Goal: Task Accomplishment & Management: Manage account settings

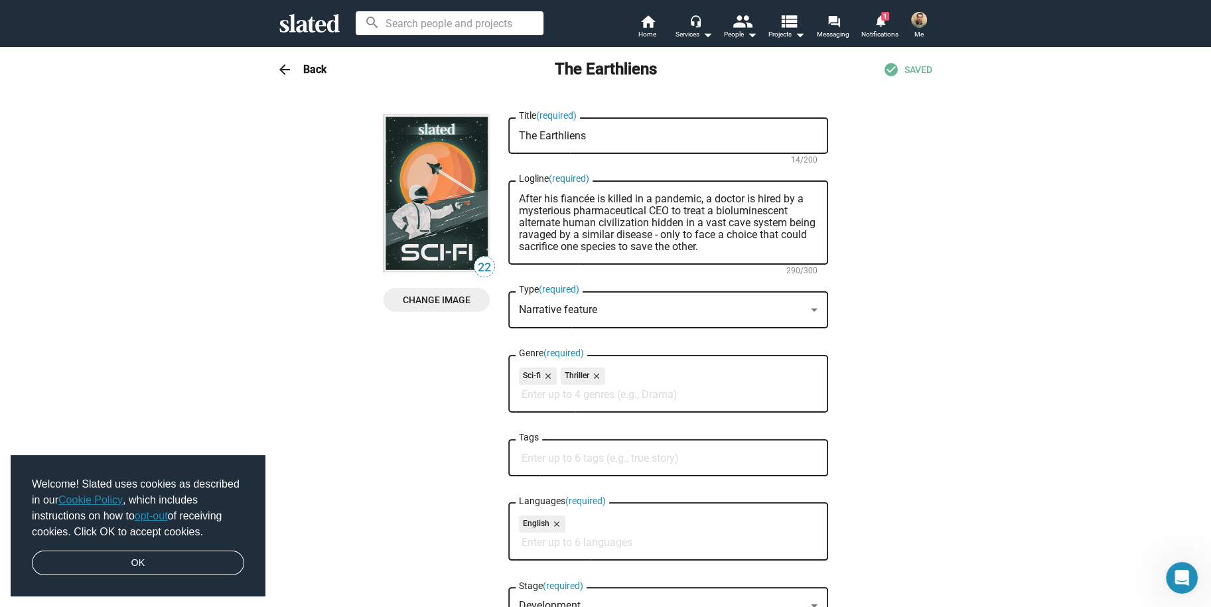
click at [424, 299] on span "Change Image" at bounding box center [436, 300] width 85 height 24
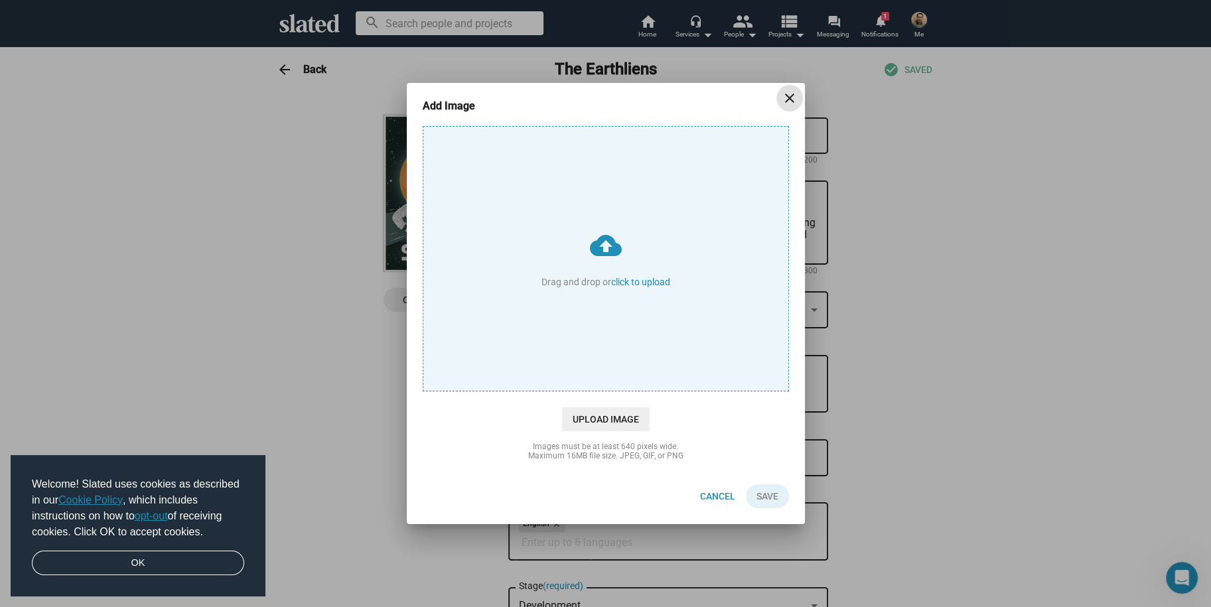
click at [640, 274] on input "cloud_upload Drag and drop or click to upload" at bounding box center [606, 259] width 365 height 264
type input "C:\fakepath\poster slated.jpg"
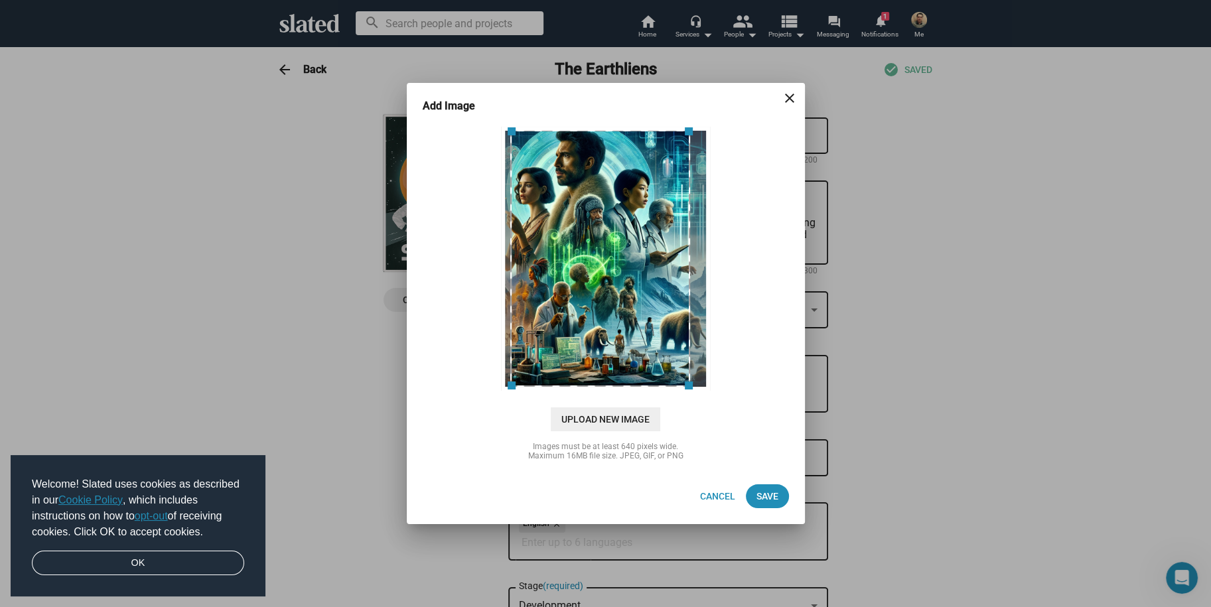
click at [645, 333] on div at bounding box center [600, 258] width 180 height 257
click at [512, 129] on span at bounding box center [517, 131] width 19 height 19
drag, startPoint x: 574, startPoint y: 239, endPoint x: 565, endPoint y: 239, distance: 8.6
click at [565, 239] on div at bounding box center [594, 258] width 173 height 257
drag, startPoint x: 510, startPoint y: 383, endPoint x: 493, endPoint y: 400, distance: 24.4
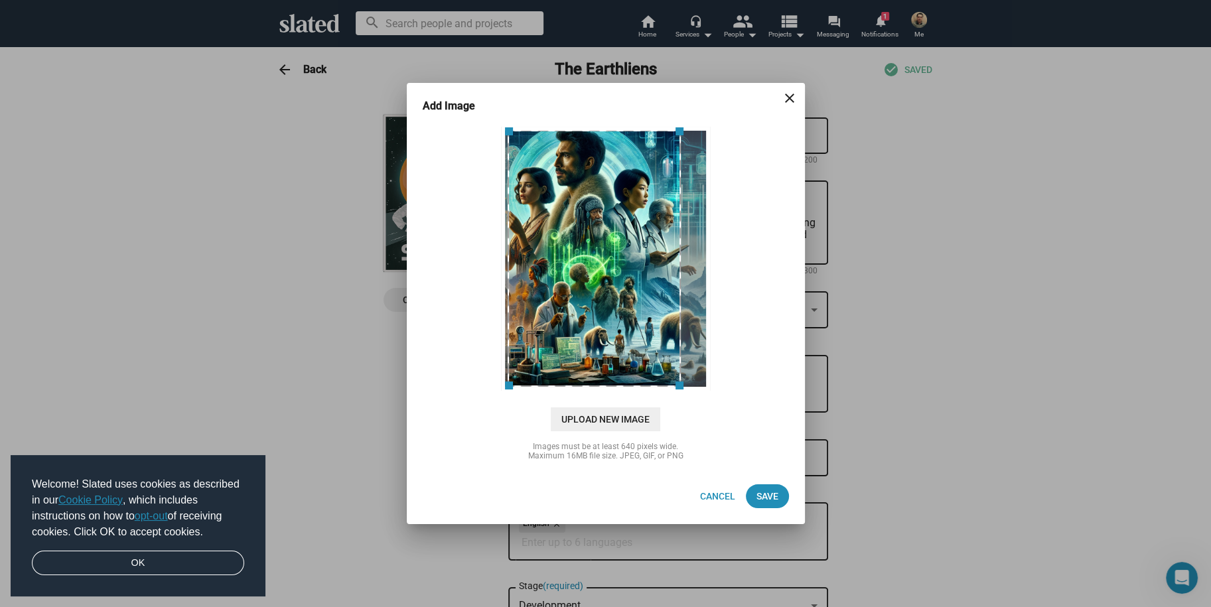
click at [491, 400] on div "cloud_upload Drag and drop or click to upload Upload New Image" at bounding box center [606, 278] width 366 height 305
drag, startPoint x: 678, startPoint y: 384, endPoint x: 621, endPoint y: 380, distance: 57.2
click at [681, 363] on div at bounding box center [594, 258] width 173 height 257
drag, startPoint x: 510, startPoint y: 386, endPoint x: 490, endPoint y: 382, distance: 20.3
click at [490, 382] on div at bounding box center [606, 259] width 373 height 266
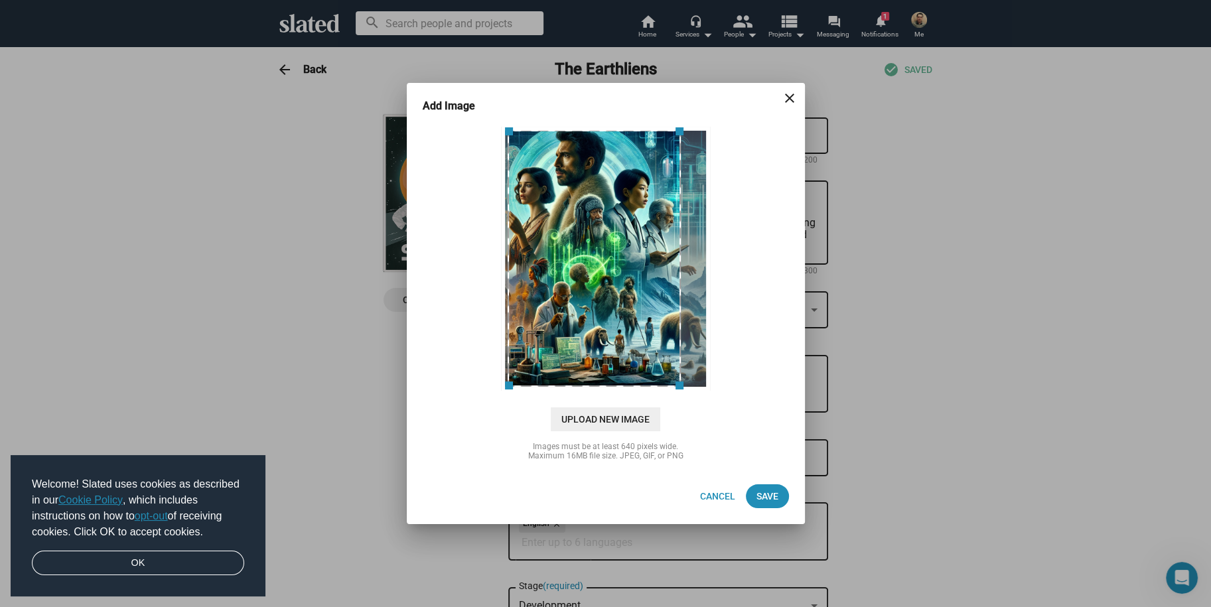
click at [622, 302] on div at bounding box center [594, 258] width 173 height 257
click at [763, 495] on span "Save" at bounding box center [768, 497] width 22 height 24
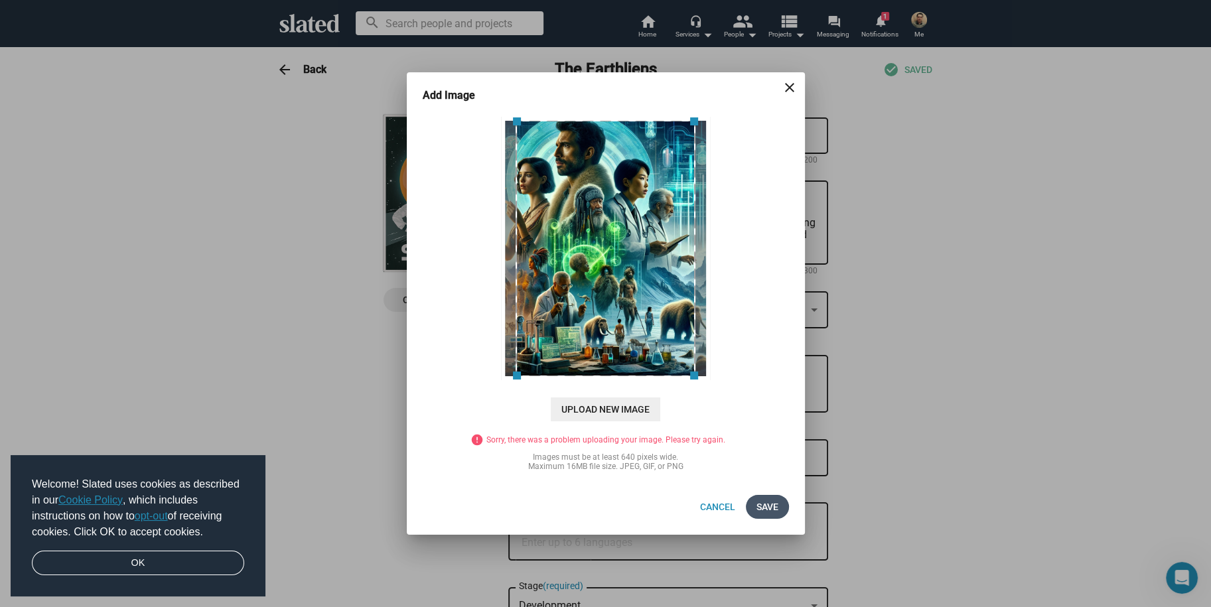
click at [765, 501] on span "Save" at bounding box center [768, 507] width 22 height 24
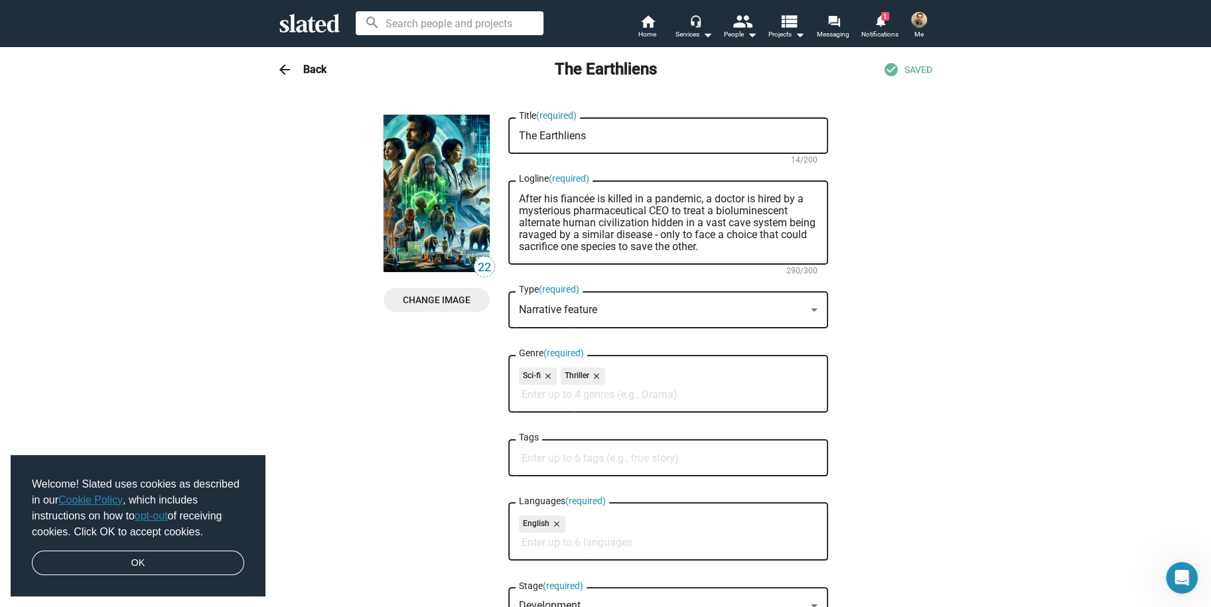
click at [909, 68] on span "SAVED" at bounding box center [919, 70] width 28 height 13
click at [309, 66] on h3 "Back" at bounding box center [314, 69] width 23 height 14
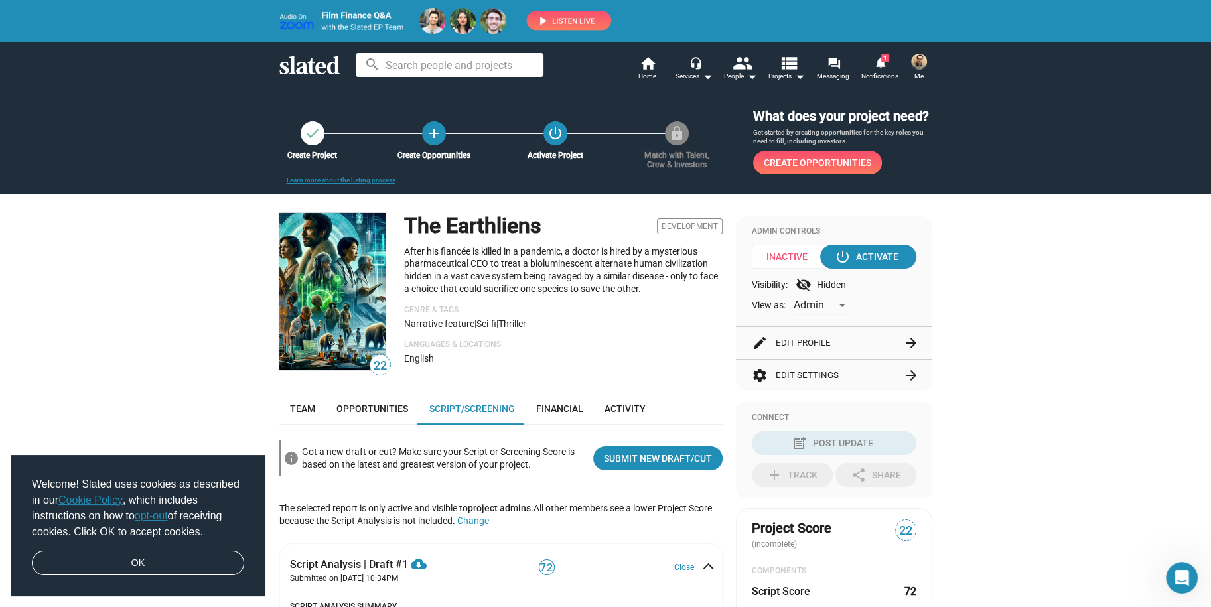
click at [497, 238] on h1 "The Earthliens" at bounding box center [472, 226] width 137 height 29
click at [526, 280] on p "After his fiancée is killed in a pandemic, a doctor is hired by a mysterious ph…" at bounding box center [563, 270] width 319 height 49
click at [553, 274] on p "After his fiancée is killed in a pandemic, a doctor is hired by a mysterious ph…" at bounding box center [563, 270] width 319 height 49
click at [539, 288] on p "After his fiancée is killed in a pandemic, a doctor is hired by a mysterious ph…" at bounding box center [563, 270] width 319 height 49
click at [774, 341] on button "edit Edit Profile arrow_forward" at bounding box center [834, 343] width 165 height 32
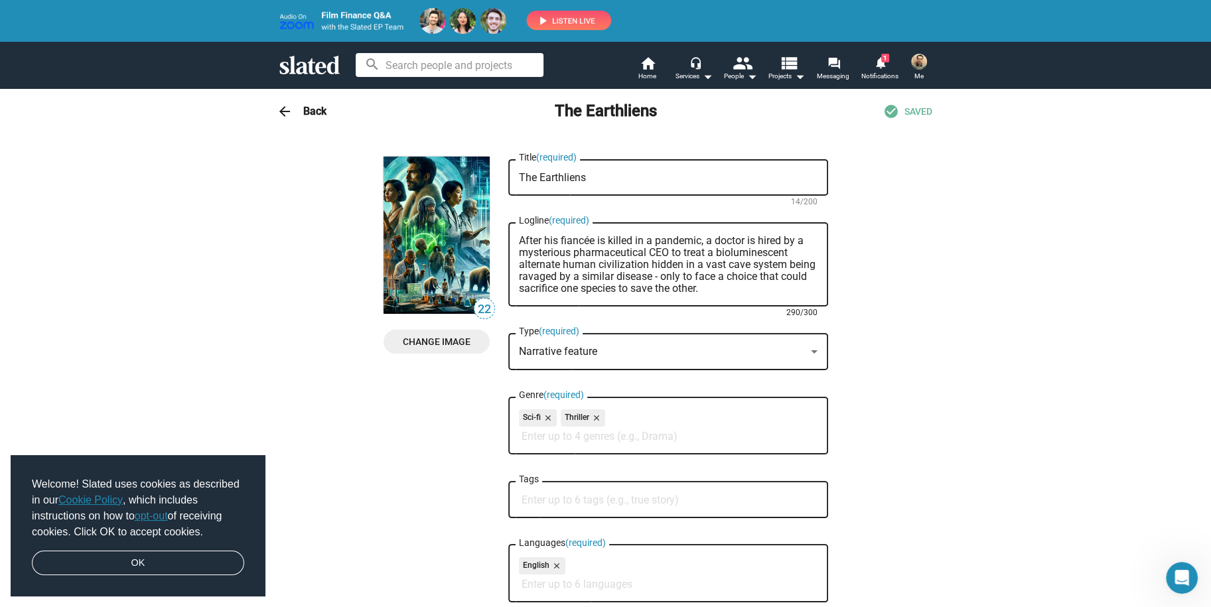
drag, startPoint x: 631, startPoint y: 242, endPoint x: 694, endPoint y: 242, distance: 63.7
click at [694, 242] on textarea "After his fiancée is killed in a pandemic, a doctor is hired by a mysterious ph…" at bounding box center [668, 265] width 299 height 60
paste textarea "mysterious"
drag, startPoint x: 699, startPoint y: 273, endPoint x: 736, endPoint y: 277, distance: 37.4
click at [736, 277] on textarea "After his fiancée is killed by a mysterious , a doctor is hired by a mysterious…" at bounding box center [668, 265] width 299 height 60
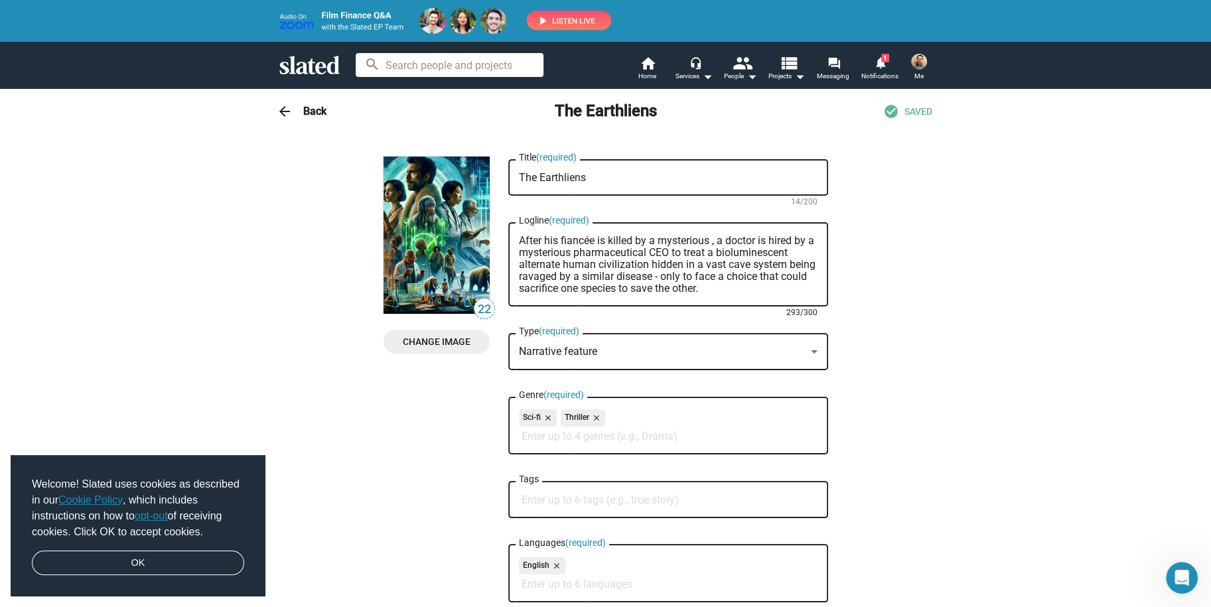
click at [704, 243] on textarea "After his fiancée is killed by a mysterious , a doctor is hired by a mysterious…" at bounding box center [668, 265] width 299 height 60
paste textarea "disease"
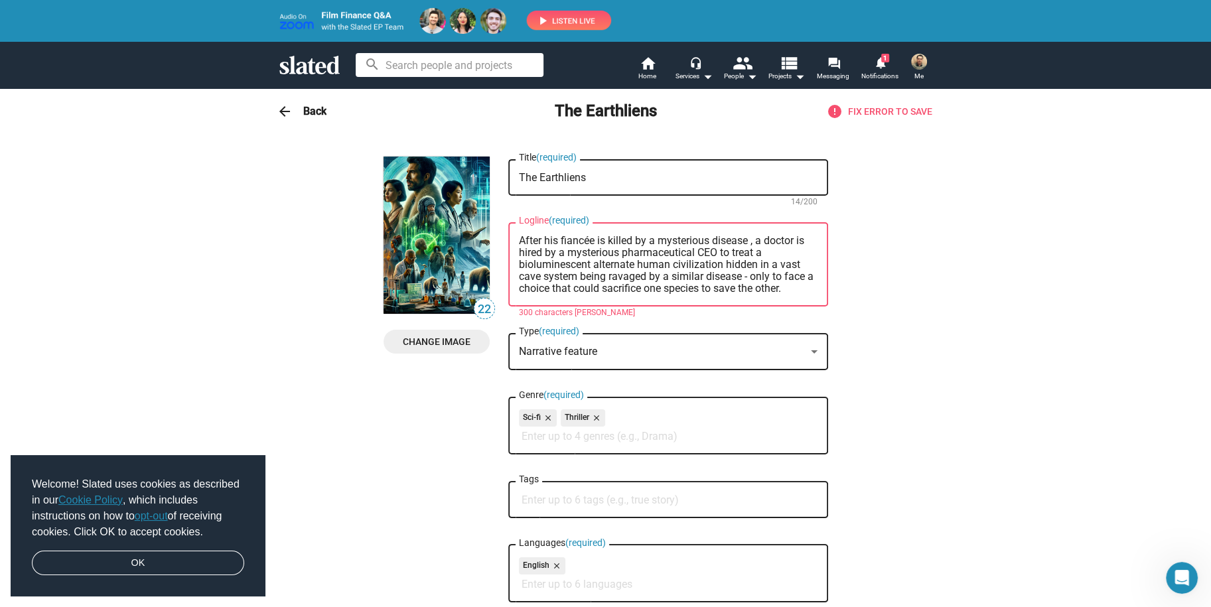
click at [682, 284] on textarea "After his fiancée is killed by a mysterious disease , a doctor is hired by a my…" at bounding box center [668, 265] width 299 height 60
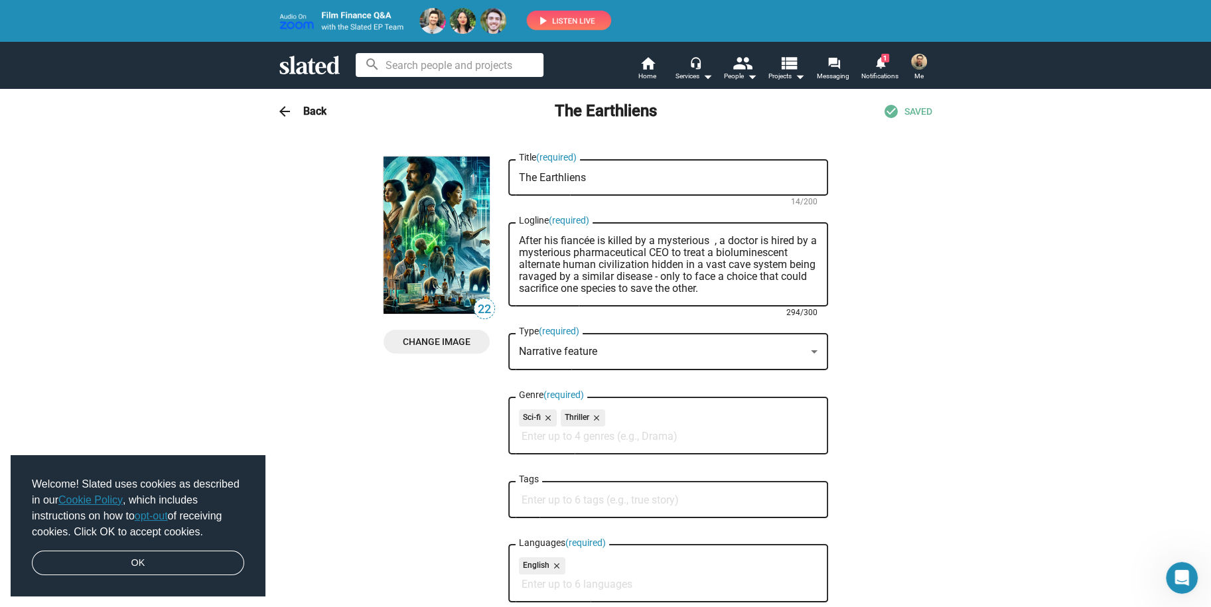
drag, startPoint x: 593, startPoint y: 240, endPoint x: 648, endPoint y: 240, distance: 55.1
click at [648, 240] on textarea "After his fiancée is killed by a mysterious , a doctor is hired by a mysterious…" at bounding box center [668, 265] width 299 height 60
click at [674, 242] on textarea "After his fiancée dies mysterious , a doctor is hired by a mysterious pharmaceu…" at bounding box center [668, 265] width 299 height 60
paste textarea "disease"
click at [671, 243] on textarea "After his fiancée dies mysterious disease, a doctor is hired by a mysterious ph…" at bounding box center [668, 265] width 299 height 60
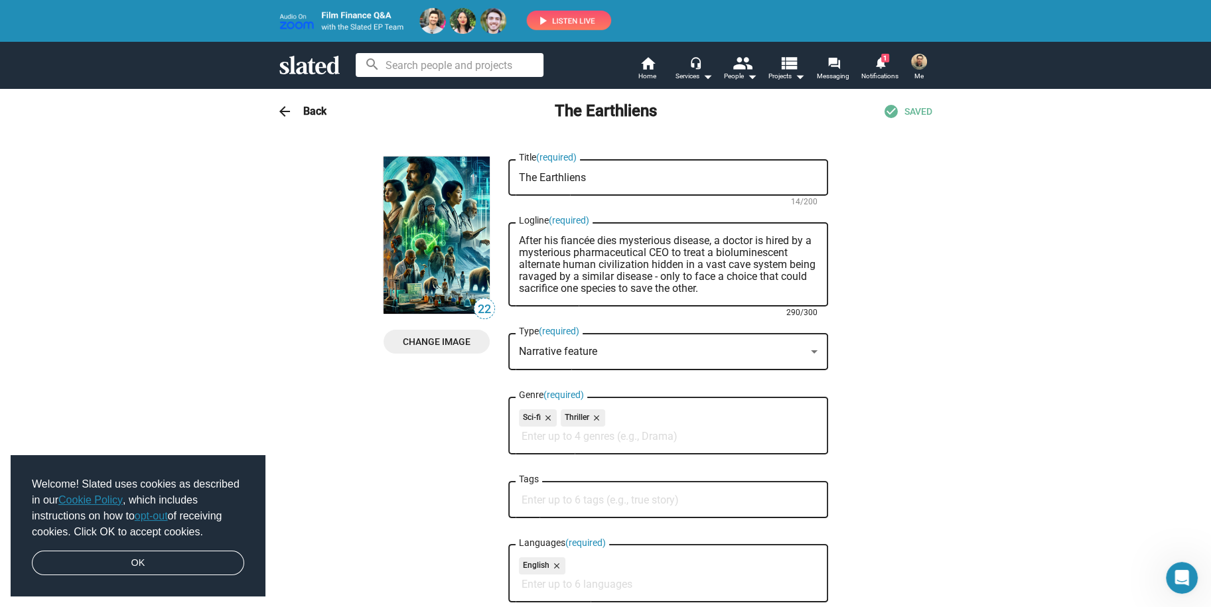
click at [614, 240] on textarea "After his fiancée dies mysterious disease, a doctor is hired by a mysterious ph…" at bounding box center [668, 265] width 299 height 60
click at [554, 242] on textarea "After his fiancée dies from a mysterious disease, a doctor is hired by a myster…" at bounding box center [668, 265] width 299 height 60
click at [557, 242] on textarea "After his fiancée dies from a mysterious disease, a doctor is hired by a myster…" at bounding box center [668, 265] width 299 height 60
drag, startPoint x: 556, startPoint y: 240, endPoint x: 574, endPoint y: 239, distance: 18.0
click at [574, 239] on textarea "After his MD fiancée dies from a mysterious disease, a doctor is hired by a mys…" at bounding box center [668, 265] width 299 height 60
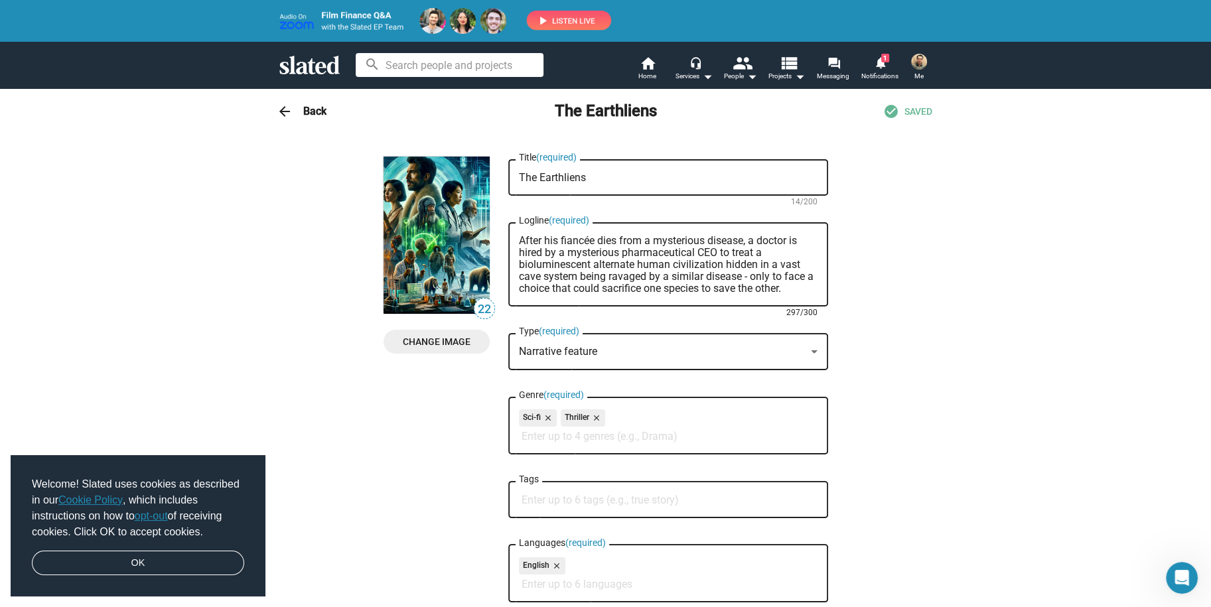
click at [652, 255] on textarea "After his fiancée dies from a mysterious disease, a doctor is hired by a myster…" at bounding box center [668, 265] width 299 height 60
drag, startPoint x: 561, startPoint y: 252, endPoint x: 615, endPoint y: 252, distance: 54.4
click at [615, 252] on textarea "After his fiancée dies from a mysterious disease, a doctor is hired by a myster…" at bounding box center [668, 265] width 299 height 60
click at [648, 277] on textarea "After his fiancée dies from a mysterious disease, a doctor is hired by a pharma…" at bounding box center [668, 265] width 299 height 60
click at [666, 283] on textarea "After his fiancée dies from a mysterious disease, a doctor is hired by a pharma…" at bounding box center [668, 265] width 299 height 60
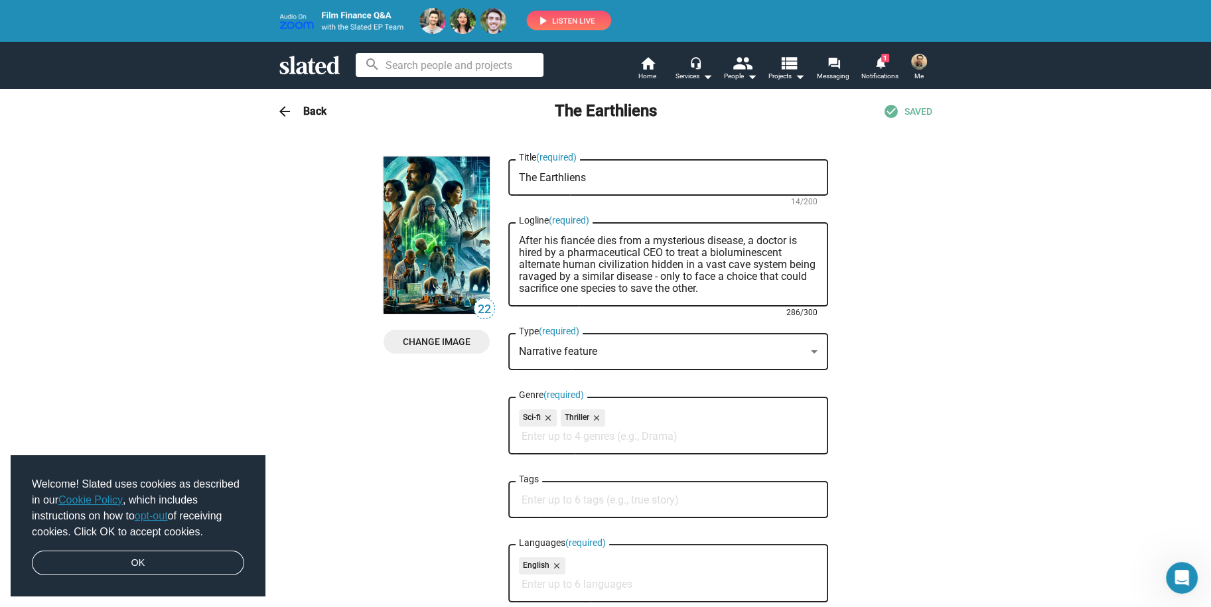
drag, startPoint x: 718, startPoint y: 277, endPoint x: 720, endPoint y: 288, distance: 10.8
click at [720, 288] on textarea "After his fiancée dies from a mysterious disease, a doctor is hired by a pharma…" at bounding box center [668, 265] width 299 height 60
click at [730, 277] on textarea "After his fiancée dies from a mysterious disease, a doctor is hired by a pharma…" at bounding box center [668, 265] width 299 height 60
drag, startPoint x: 717, startPoint y: 272, endPoint x: 722, endPoint y: 285, distance: 14.1
click at [722, 285] on textarea "After his fiancée dies from a mysterious disease, a doctor is hired by a pharma…" at bounding box center [668, 265] width 299 height 60
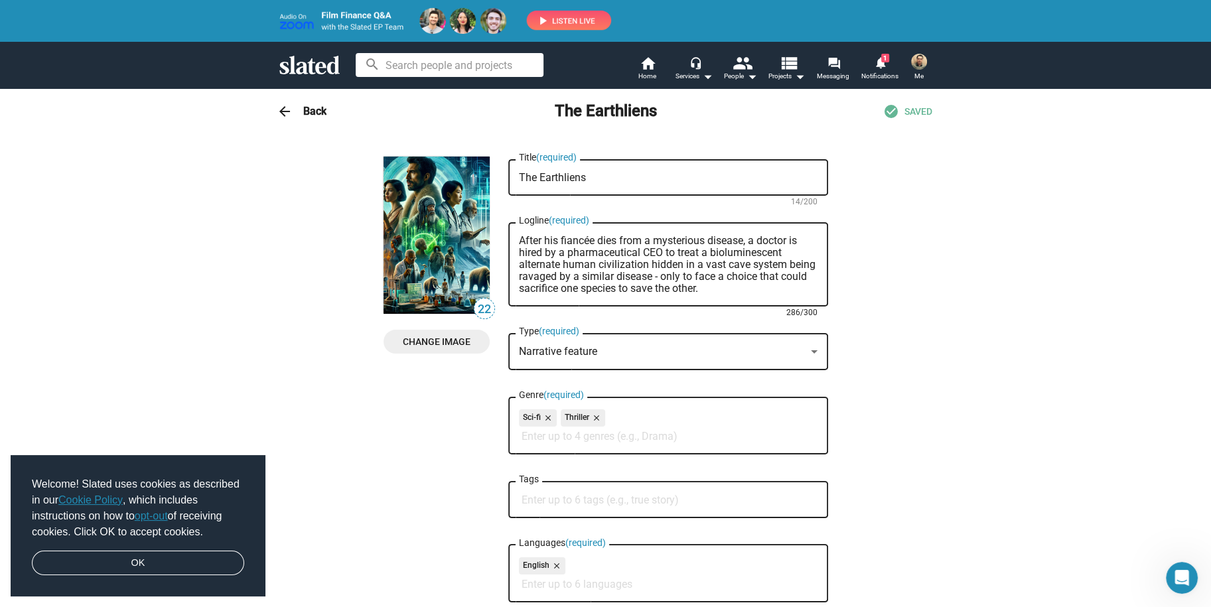
click at [725, 273] on textarea "After his fiancée dies from a mysterious disease, a doctor is hired by a pharma…" at bounding box center [668, 265] width 299 height 60
drag, startPoint x: 719, startPoint y: 273, endPoint x: 603, endPoint y: 293, distance: 117.1
click at [603, 293] on textarea "After his fiancée dies from a mysterious disease, a doctor is hired by a pharma…" at bounding box center [668, 265] width 299 height 60
drag, startPoint x: 717, startPoint y: 289, endPoint x: 794, endPoint y: 289, distance: 77.0
click at [794, 289] on textarea "After his fiancée dies from a mysterious disease, a doctor is hired by a pharma…" at bounding box center [668, 265] width 299 height 60
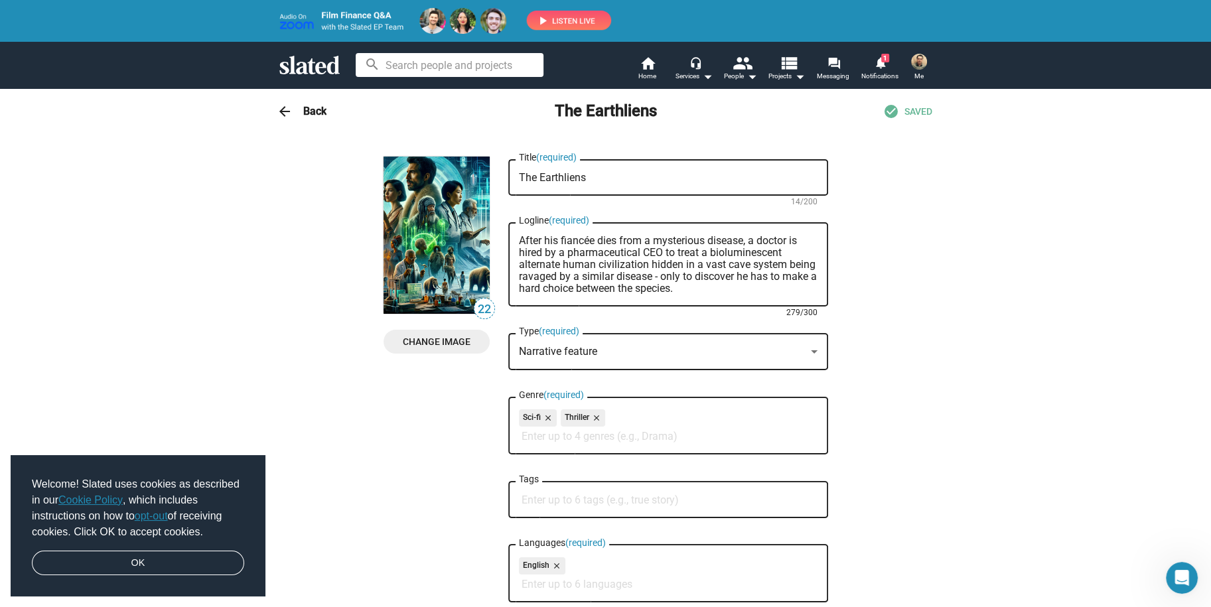
drag, startPoint x: 775, startPoint y: 279, endPoint x: 524, endPoint y: 297, distance: 251.6
click at [524, 297] on div "After his fiancée dies from a mysterious disease, a doctor is hired by a pharma…" at bounding box center [668, 263] width 299 height 87
click at [583, 275] on textarea "After his fiancée dies from a mysterious disease, a doctor is hired by a pharma…" at bounding box center [668, 265] width 299 height 60
click at [601, 268] on textarea "After his fiancée dies from a mysterious disease, a doctor is hired by a pharma…" at bounding box center [668, 265] width 299 height 60
type textarea "After his fiancée dies from a mysterious disease, a doctor is hired by a pharma…"
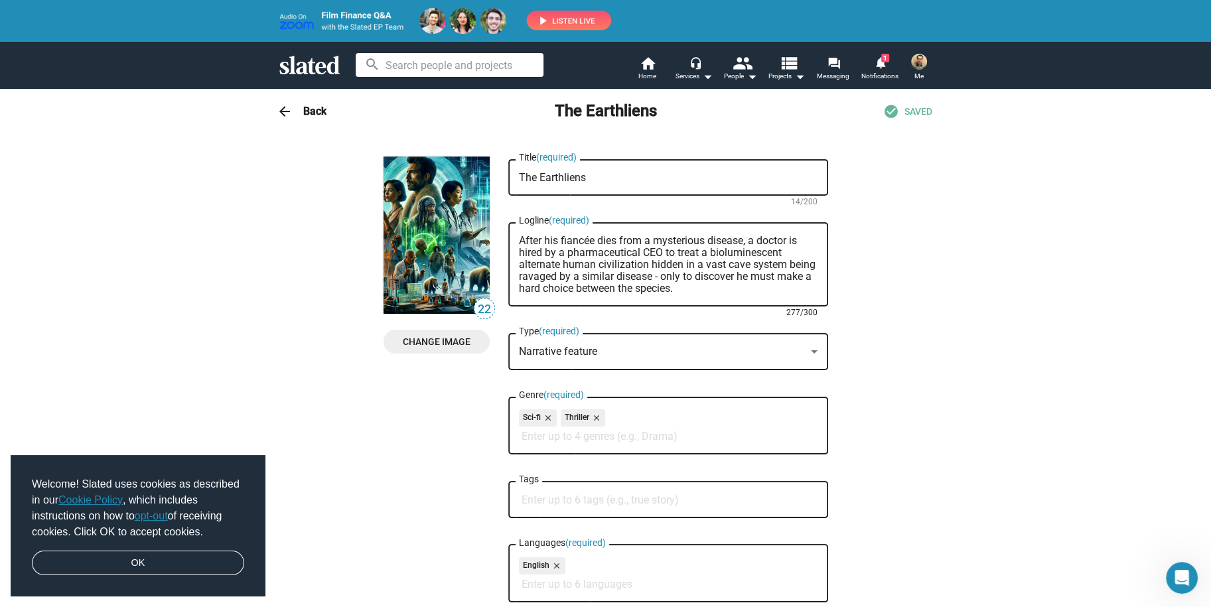
click at [907, 108] on span "SAVED" at bounding box center [919, 112] width 28 height 13
click at [295, 107] on div "arrow_back Back The Earthliens check_circle SAVED" at bounding box center [606, 111] width 680 height 27
click at [277, 108] on mat-icon "arrow_back" at bounding box center [285, 112] width 16 height 16
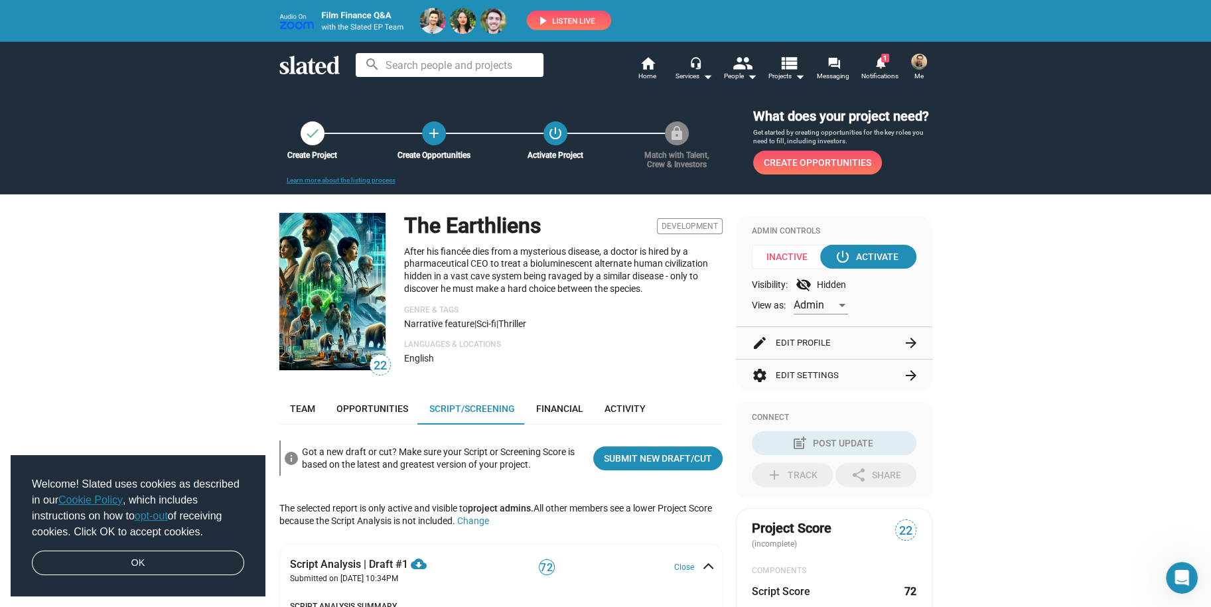
click at [609, 270] on p "After his fiancée dies from a mysterious disease, a doctor is hired by a pharma…" at bounding box center [563, 270] width 319 height 49
click at [570, 277] on p "After his fiancée dies from a mysterious disease, a doctor is hired by a pharma…" at bounding box center [563, 270] width 319 height 49
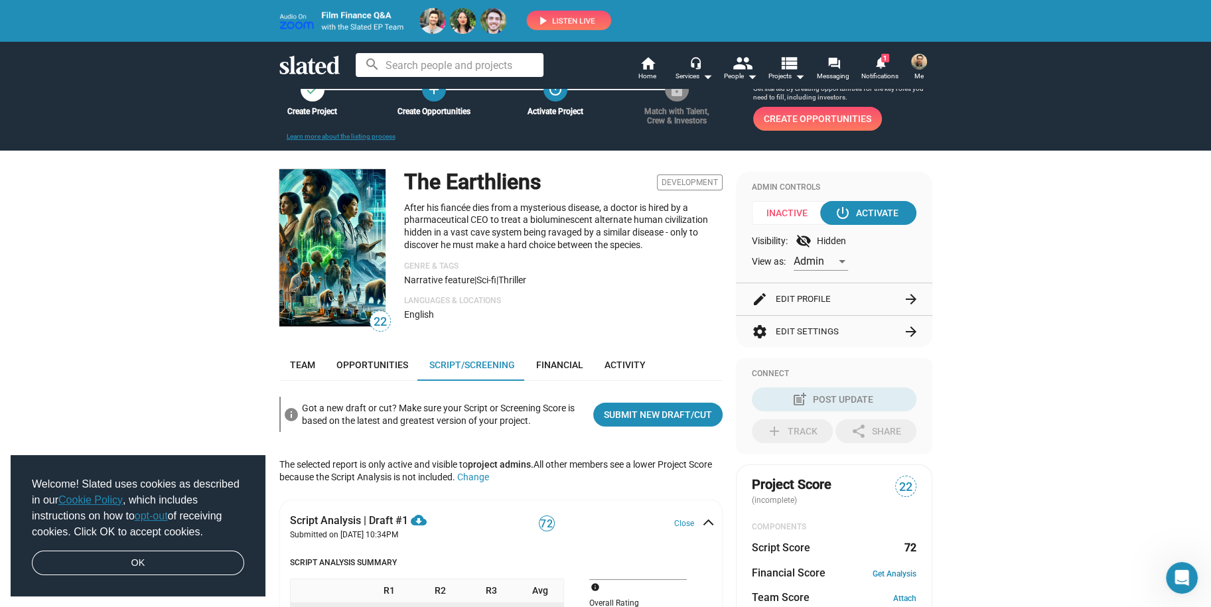
scroll to position [66, 0]
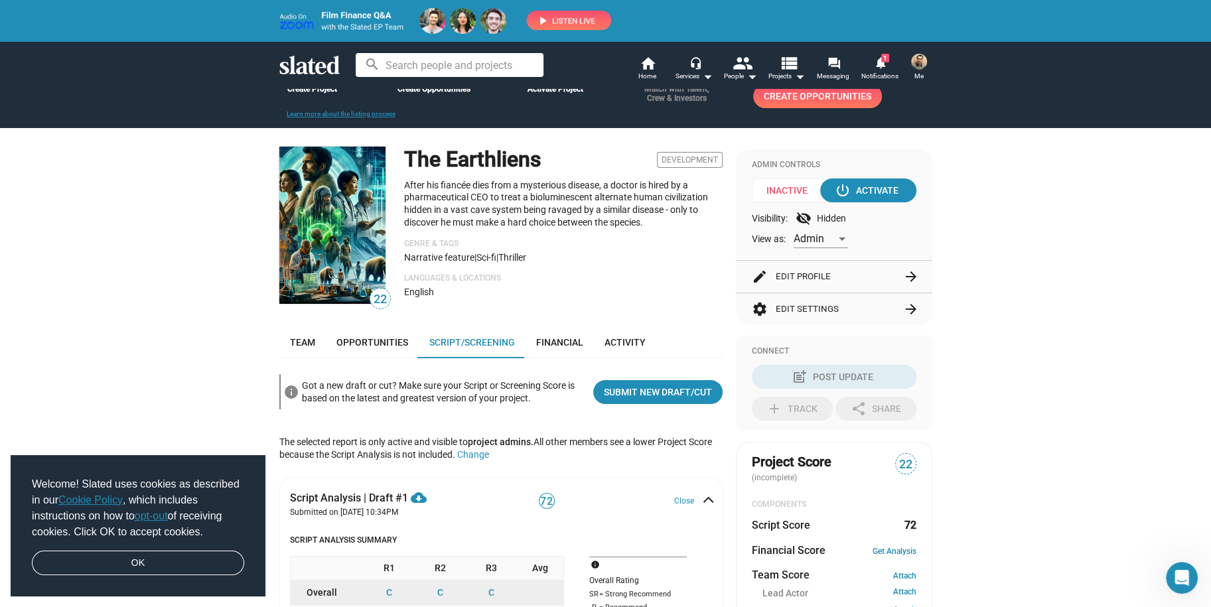
click at [422, 385] on div "Got a new draft or cut? Make sure your Script or Screening Score is based on th…" at bounding box center [442, 392] width 281 height 30
click at [450, 395] on div "Got a new draft or cut? Make sure your Script or Screening Score is based on th…" at bounding box center [442, 392] width 281 height 30
click at [457, 388] on div "Got a new draft or cut? Make sure your Script or Screening Score is based on th…" at bounding box center [442, 392] width 281 height 30
click at [604, 392] on span "Submit New Draft/Cut" at bounding box center [658, 392] width 108 height 24
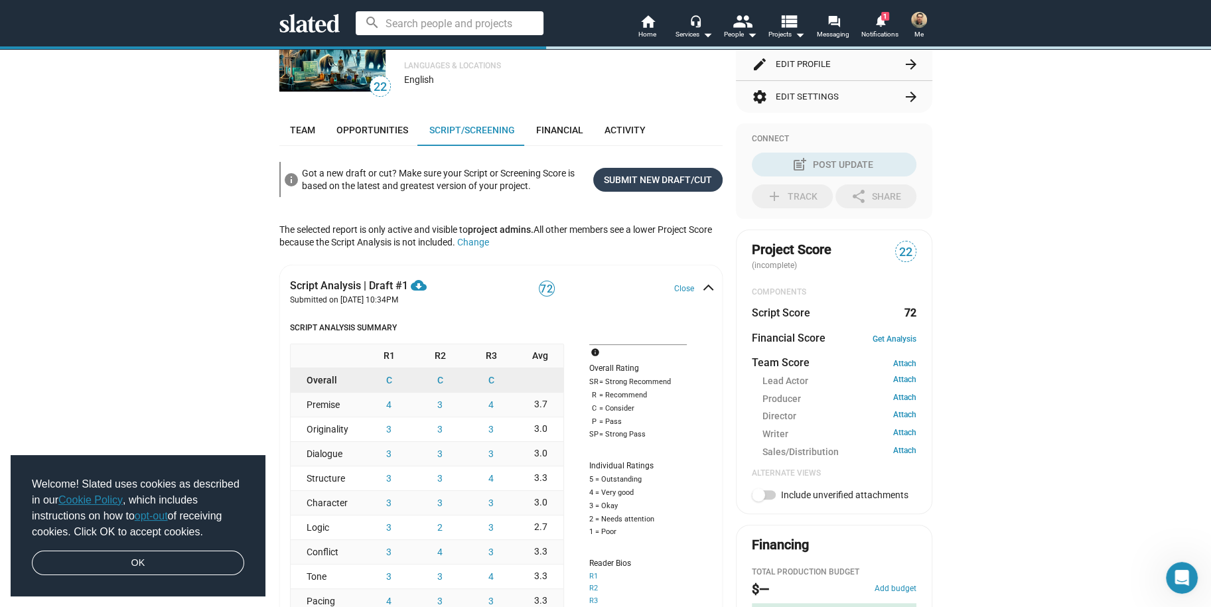
scroll to position [298, 0]
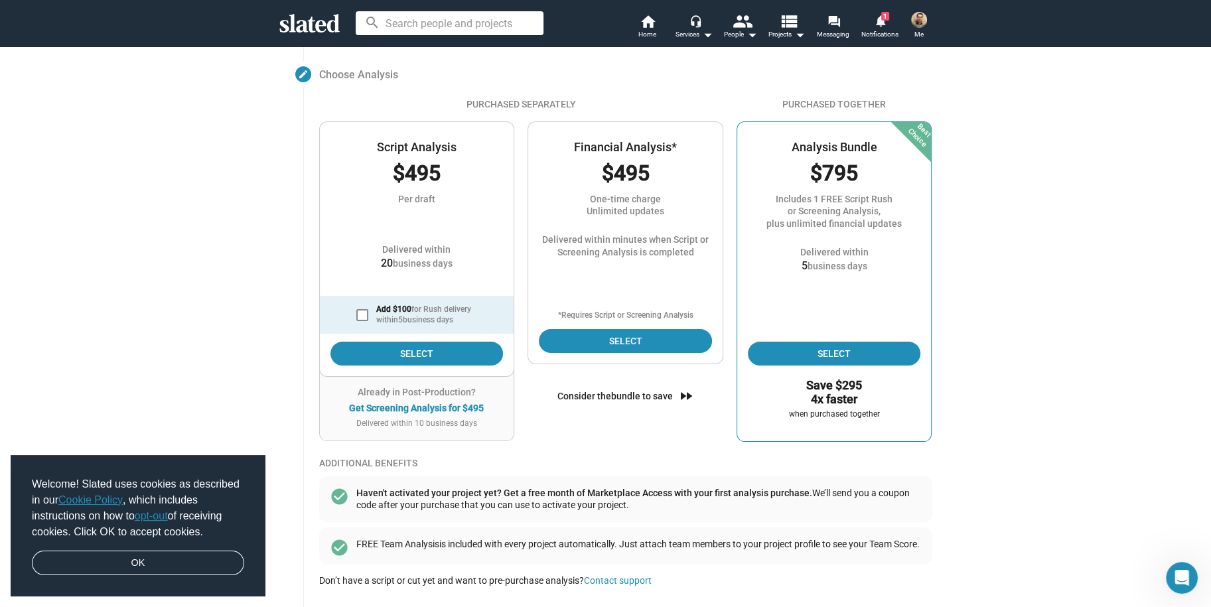
scroll to position [145, 0]
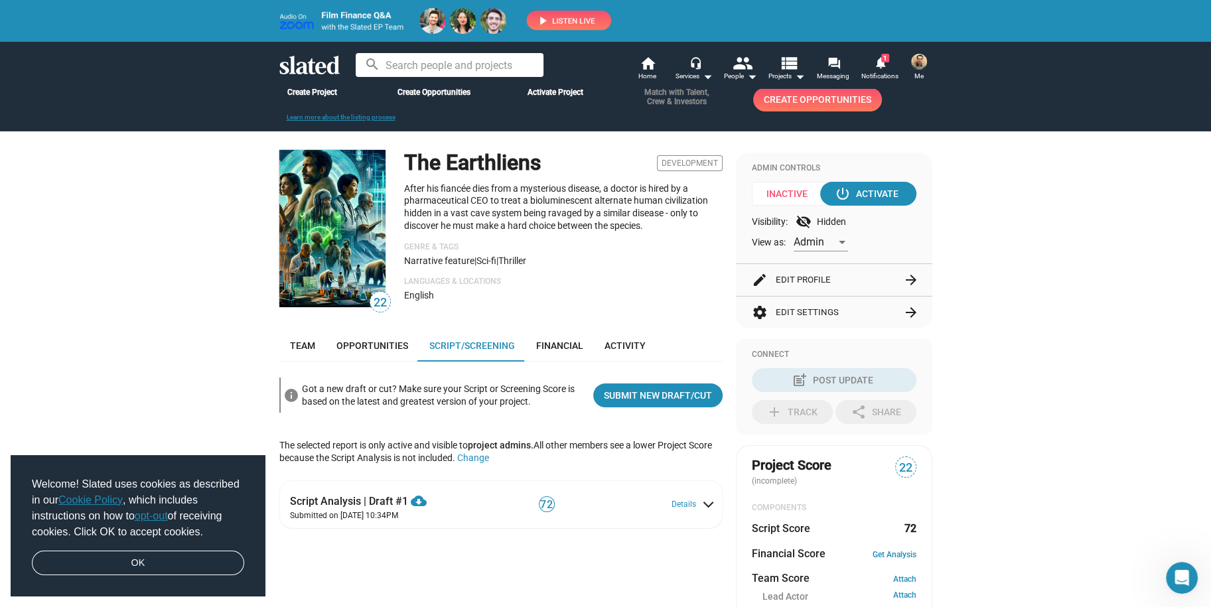
scroll to position [133, 0]
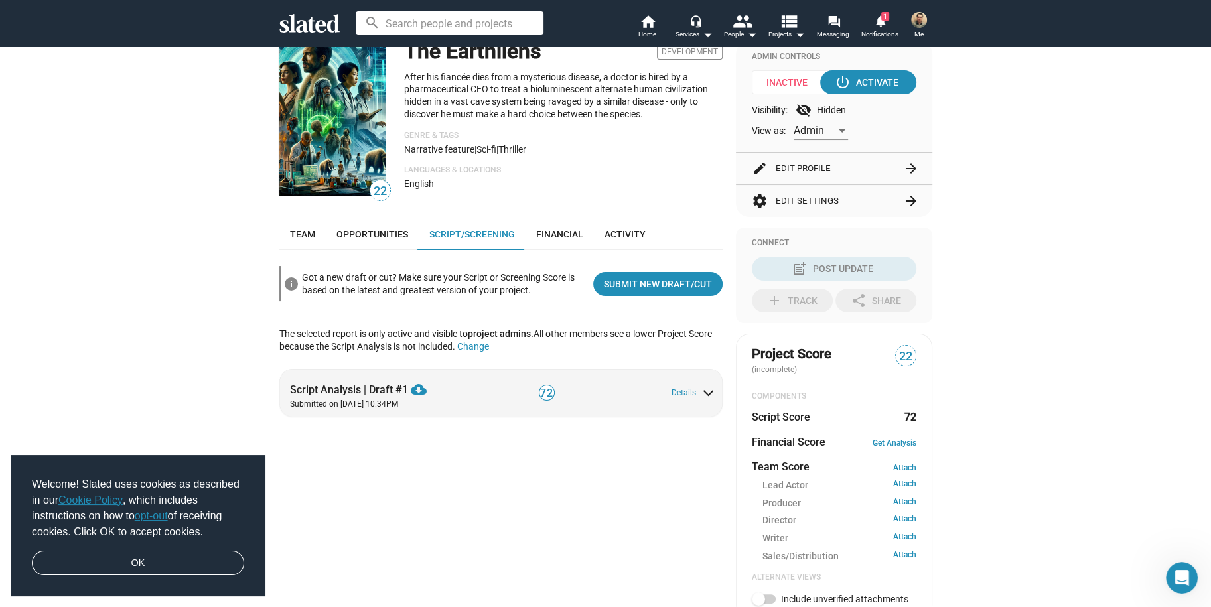
click at [705, 394] on span at bounding box center [708, 391] width 7 height 12
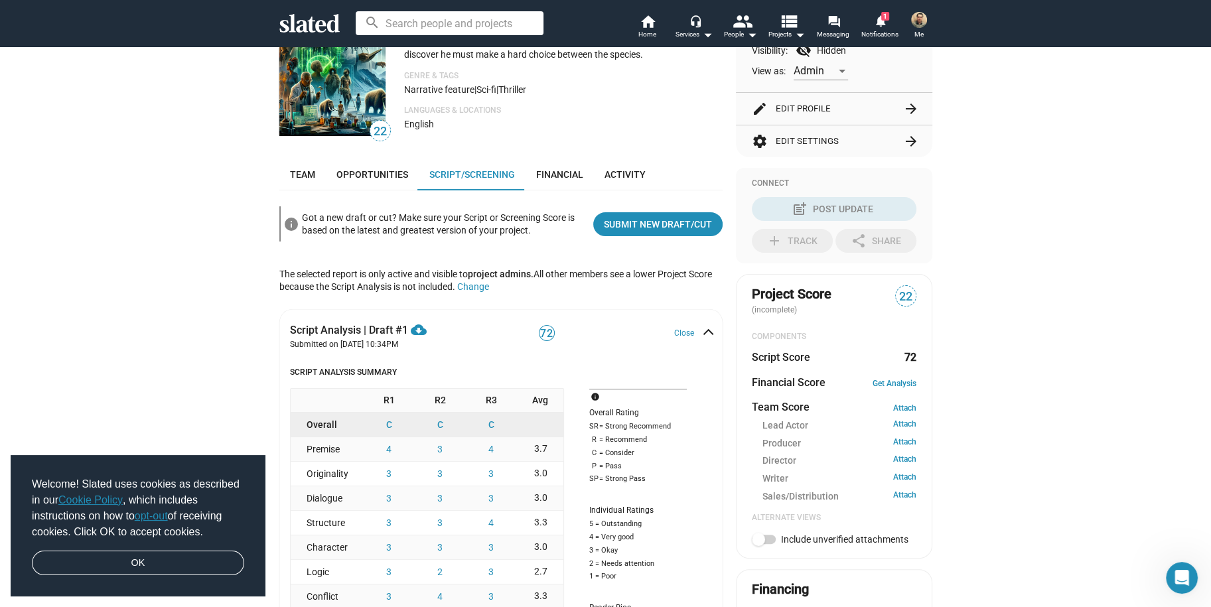
scroll to position [191, 0]
click at [697, 333] on button "Close" at bounding box center [692, 335] width 36 height 11
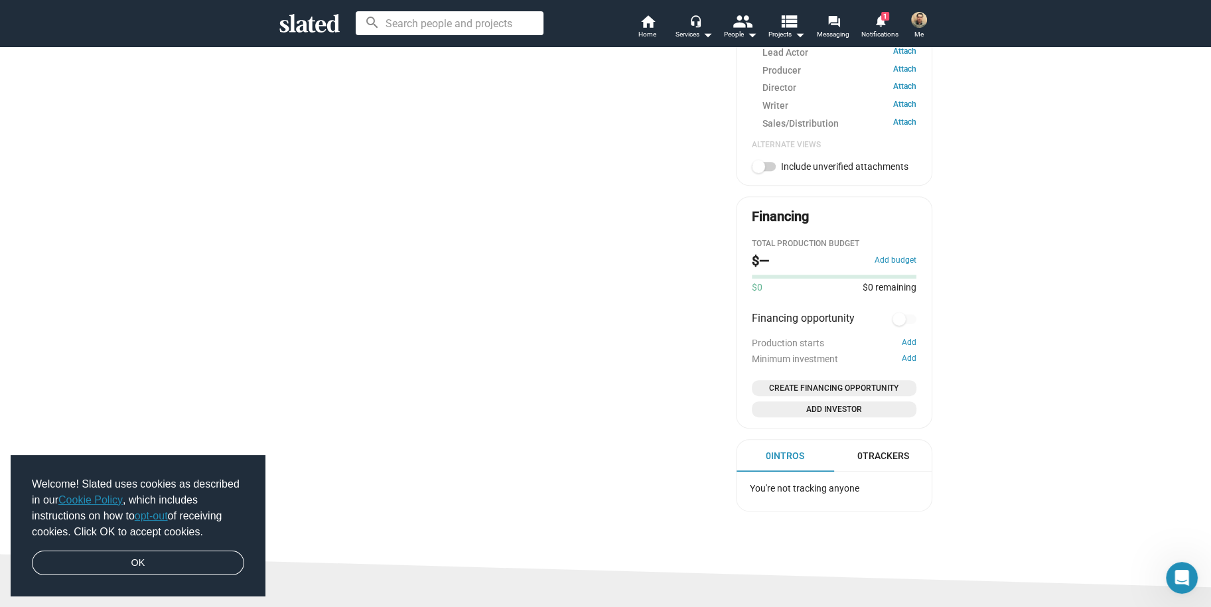
scroll to position [722, 0]
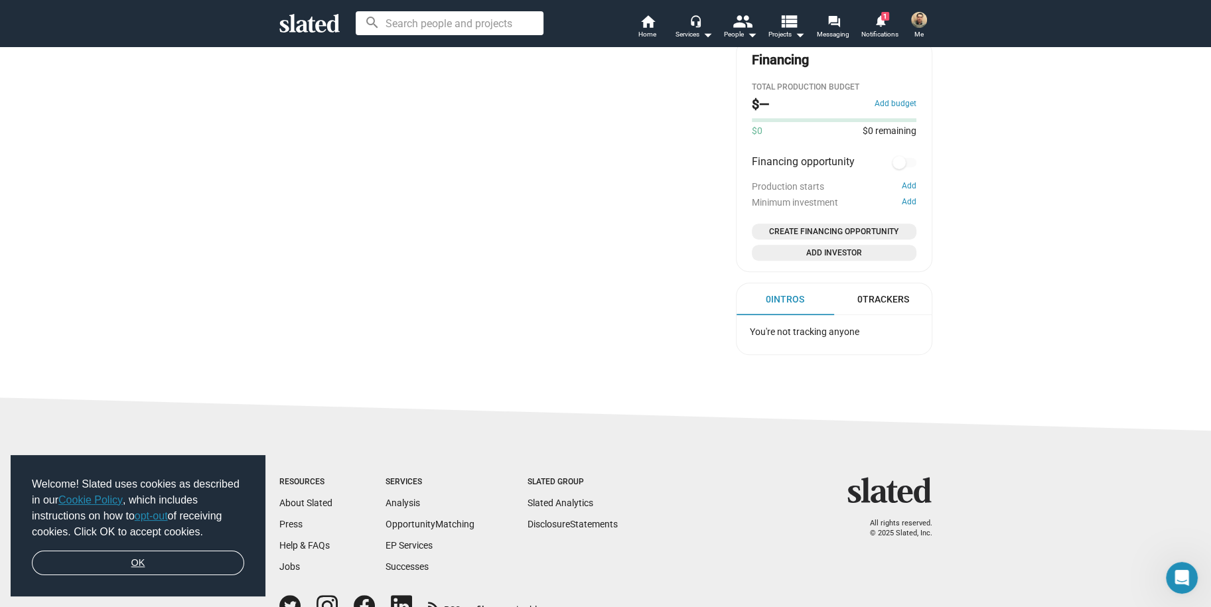
click at [202, 565] on link "OK" at bounding box center [138, 563] width 212 height 25
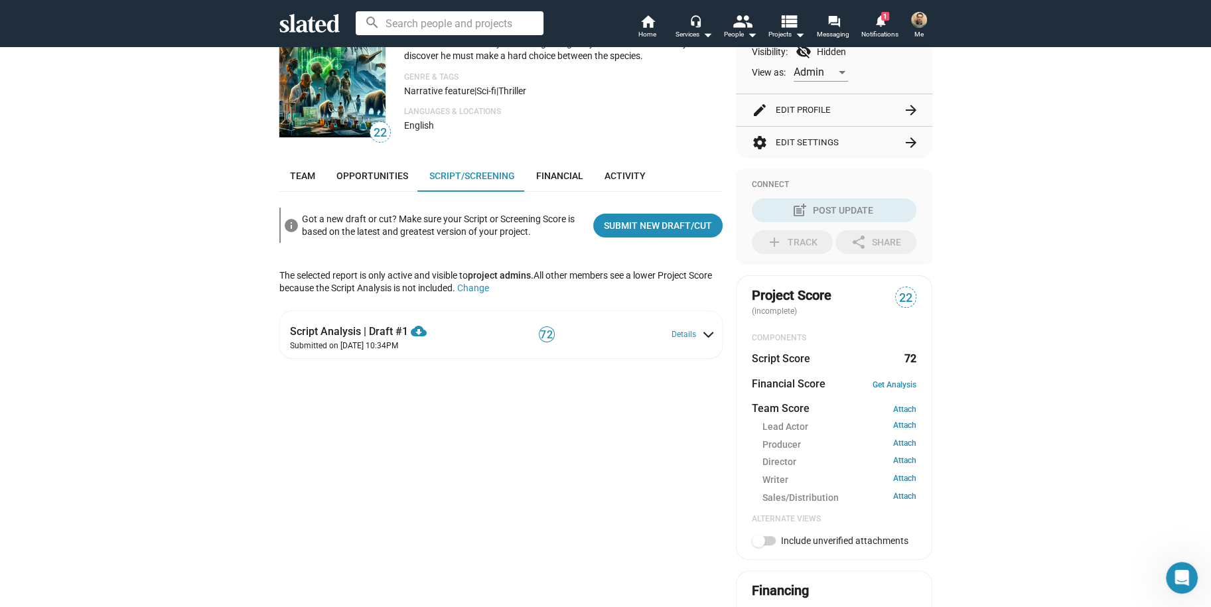
scroll to position [58, 0]
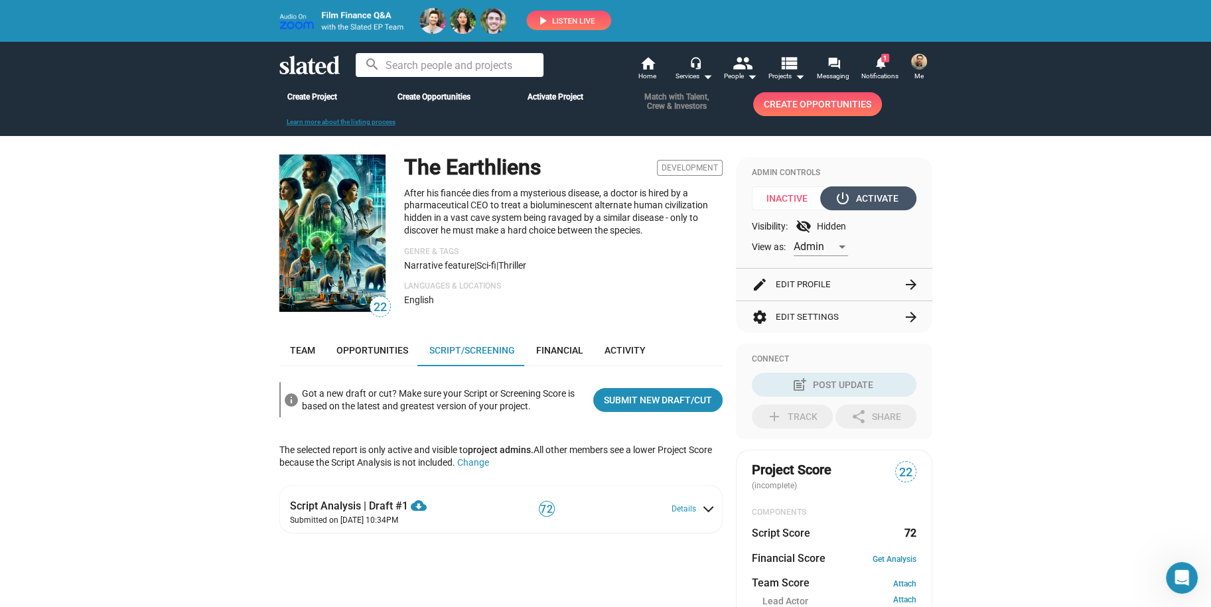
click at [861, 195] on div "power_settings_new Activate" at bounding box center [868, 199] width 61 height 24
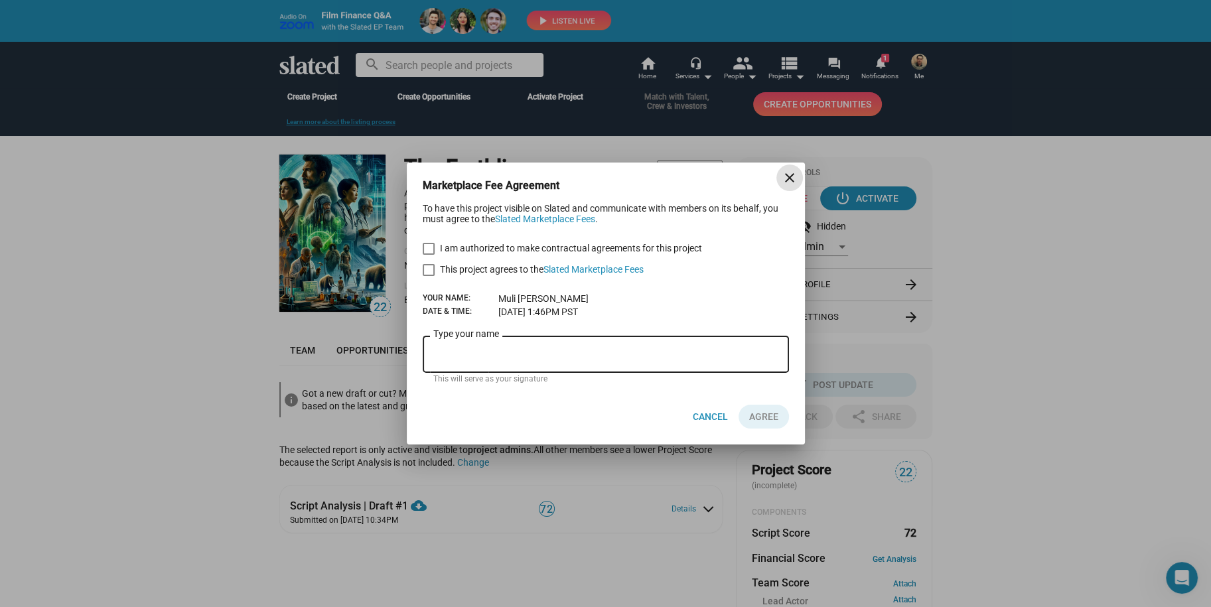
click at [429, 248] on span at bounding box center [429, 249] width 12 height 12
click at [429, 255] on input "I am authorized to make contractual agreements for this project" at bounding box center [428, 255] width 1 height 1
checkbox input "true"
click at [427, 270] on span at bounding box center [429, 270] width 12 height 12
click at [428, 276] on input "This project agrees to the Slated Marketplace Fees" at bounding box center [428, 276] width 1 height 1
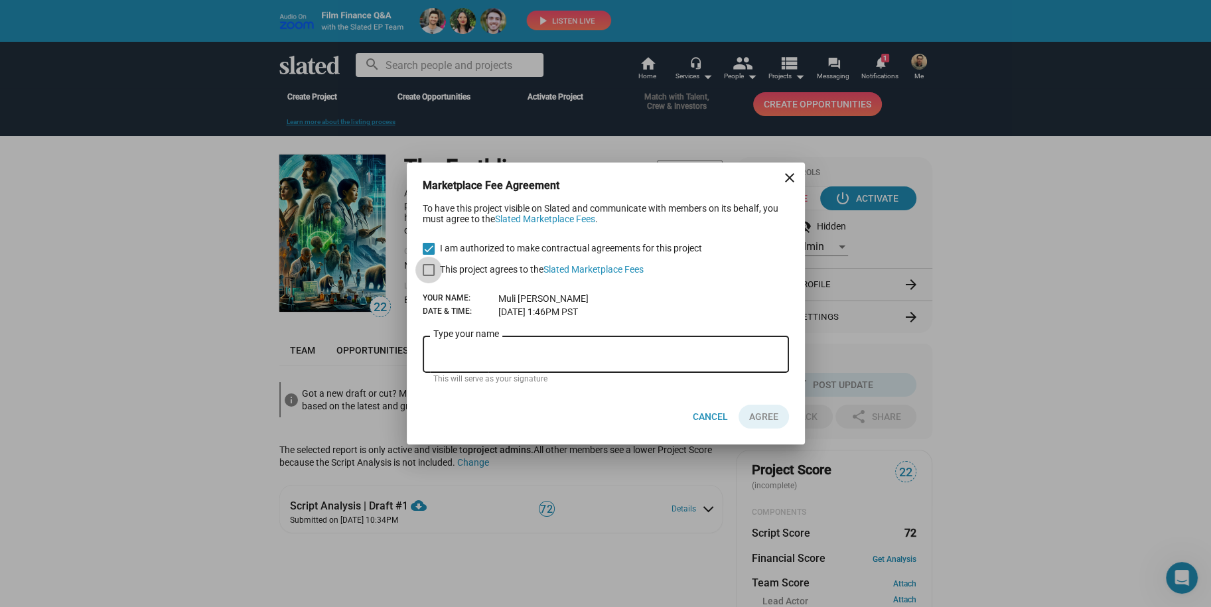
checkbox input "true"
click at [437, 354] on input "Type your name" at bounding box center [605, 355] width 345 height 12
type input "[PERSON_NAME]"
click at [568, 418] on div "Cancel AGREE" at bounding box center [606, 417] width 366 height 56
click at [761, 415] on span "AGREE" at bounding box center [763, 417] width 29 height 24
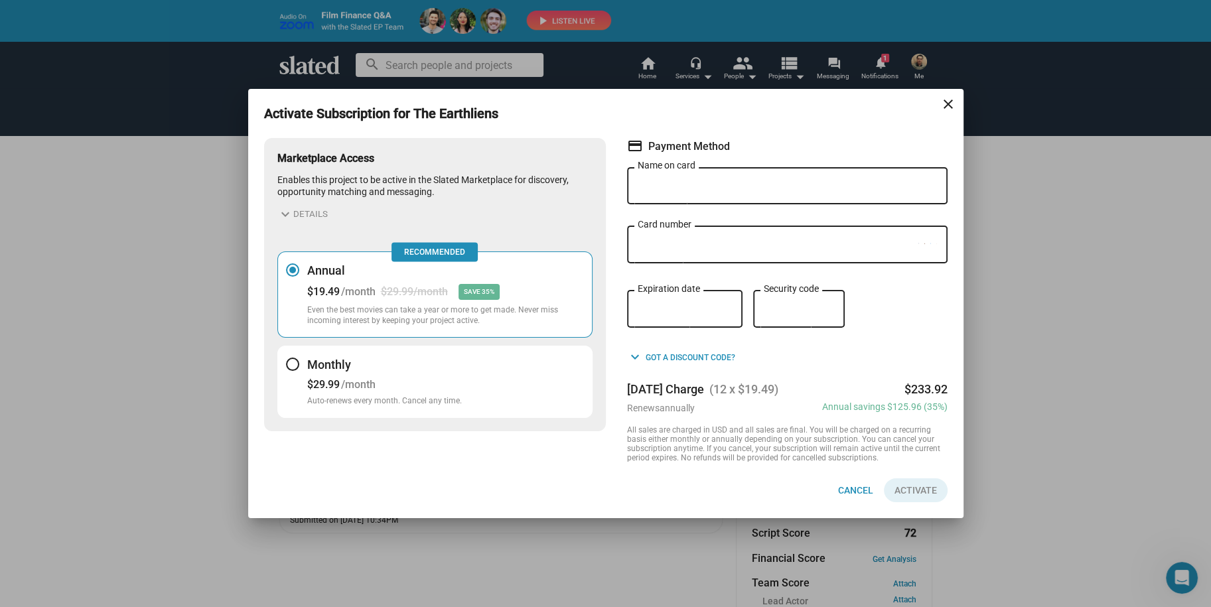
click at [321, 184] on p "Enables this project to be active in the Slated Marketplace for discovery, oppo…" at bounding box center [434, 186] width 315 height 25
click at [949, 98] on mat-icon "close" at bounding box center [949, 104] width 16 height 16
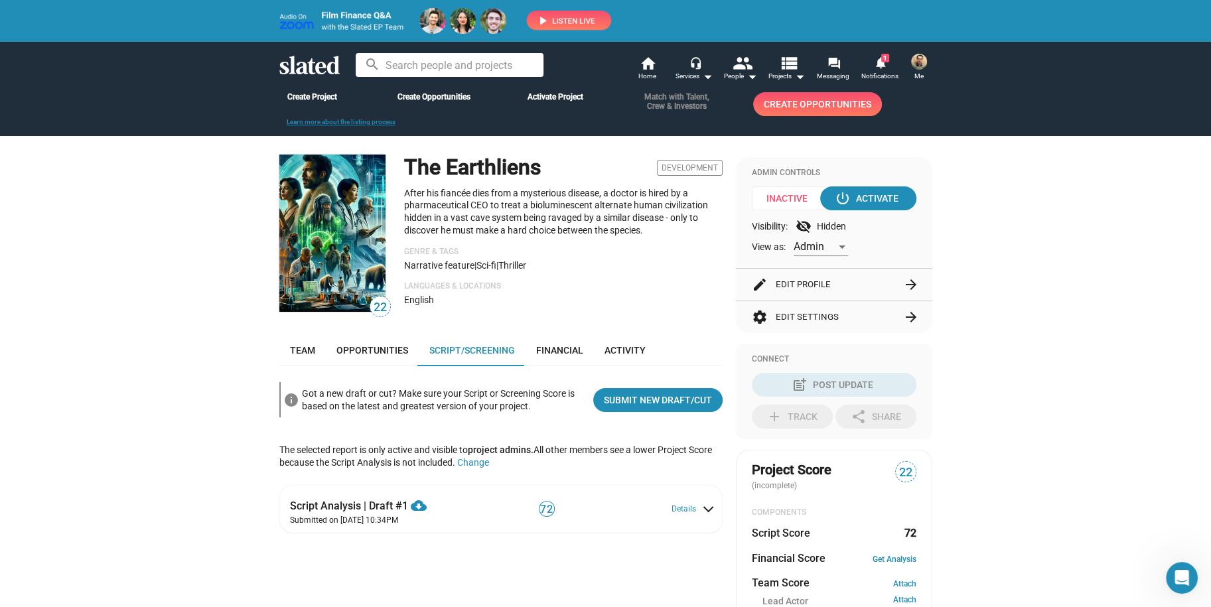
click at [1081, 305] on div "check Create Project add Create Opportunities power_settings_new Activate Proje…" at bounding box center [605, 566] width 1211 height 1074
click at [1024, 312] on div "check Create Project add Create Opportunities power_settings_new Activate Proje…" at bounding box center [605, 566] width 1211 height 1074
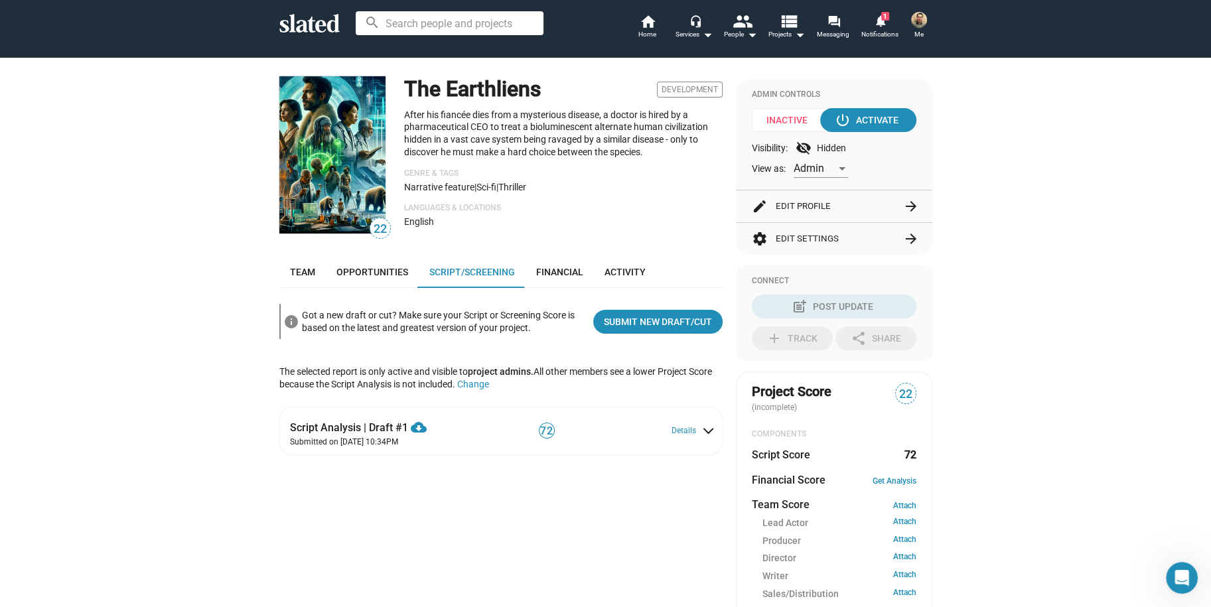
scroll to position [0, 0]
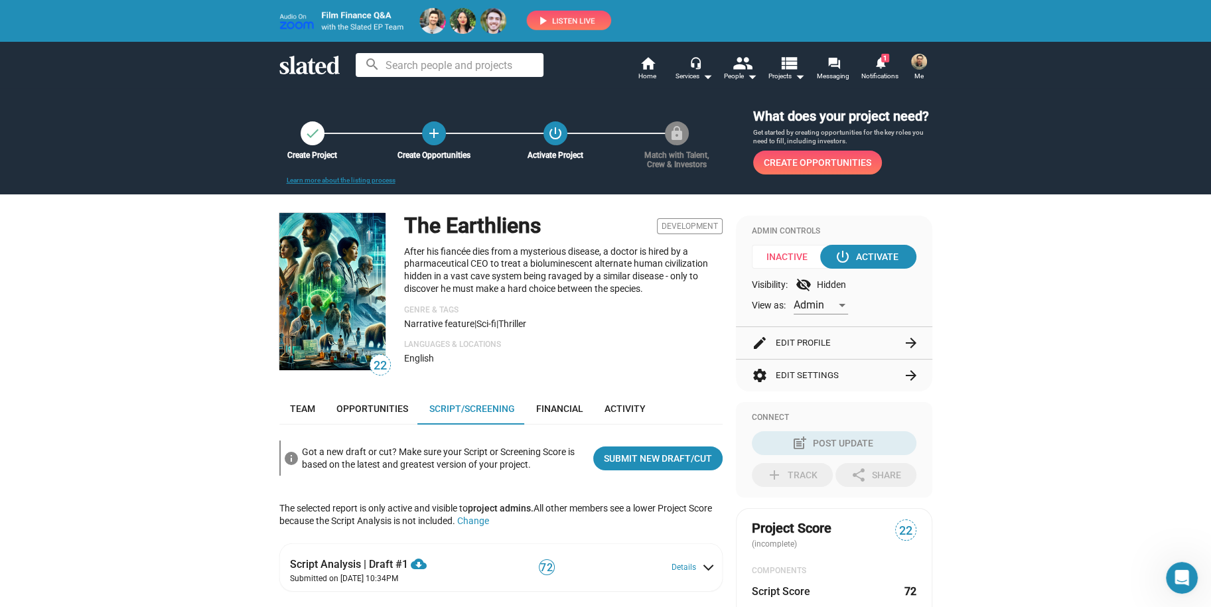
drag, startPoint x: 643, startPoint y: 287, endPoint x: 393, endPoint y: 252, distance: 252.2
click at [393, 252] on div "22 The Earthliens Development After his fiancée dies from a mysterious disease,…" at bounding box center [500, 293] width 443 height 161
copy p "After his fiancée dies from a mysterious disease, a doctor is hired by a pharma…"
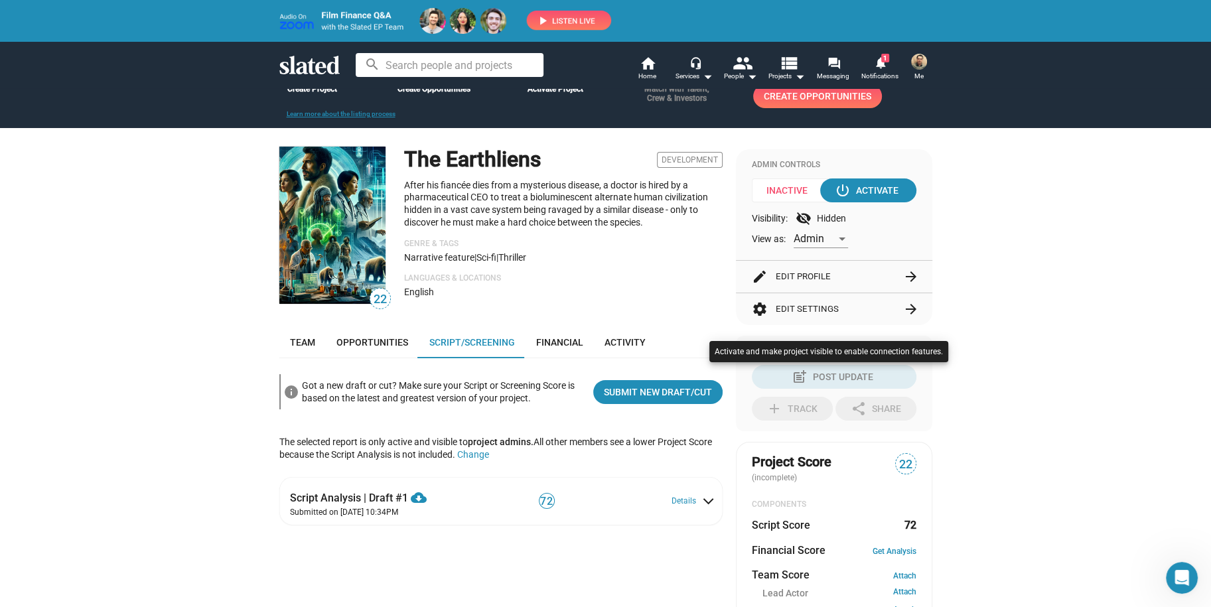
click at [554, 341] on div at bounding box center [605, 303] width 1211 height 607
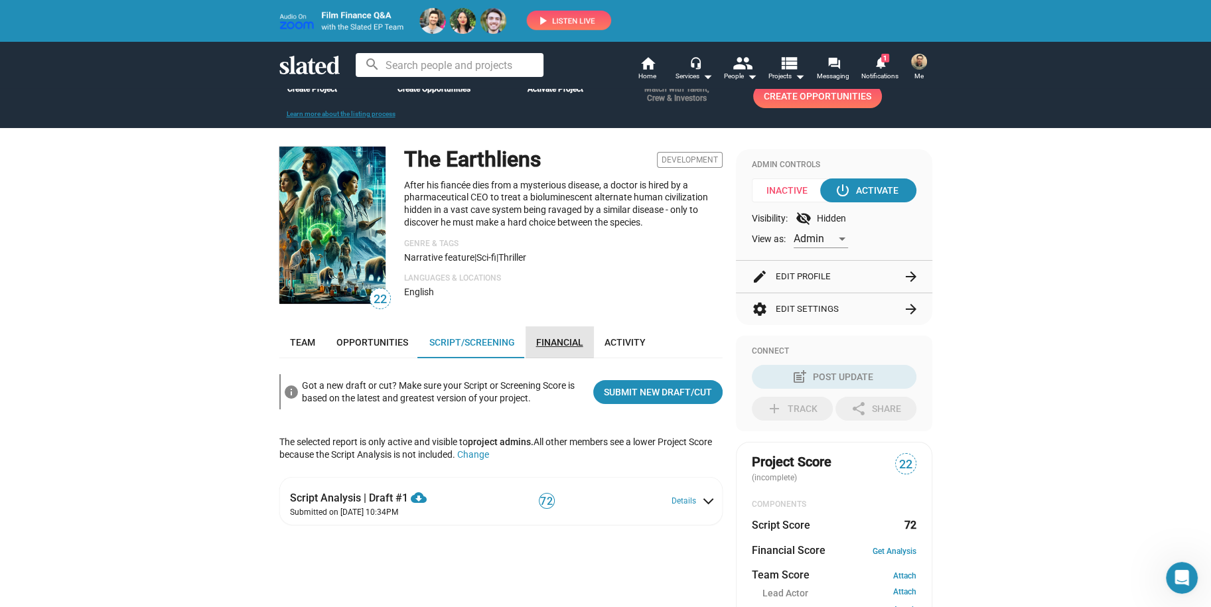
click at [548, 341] on span "Financial" at bounding box center [559, 342] width 47 height 11
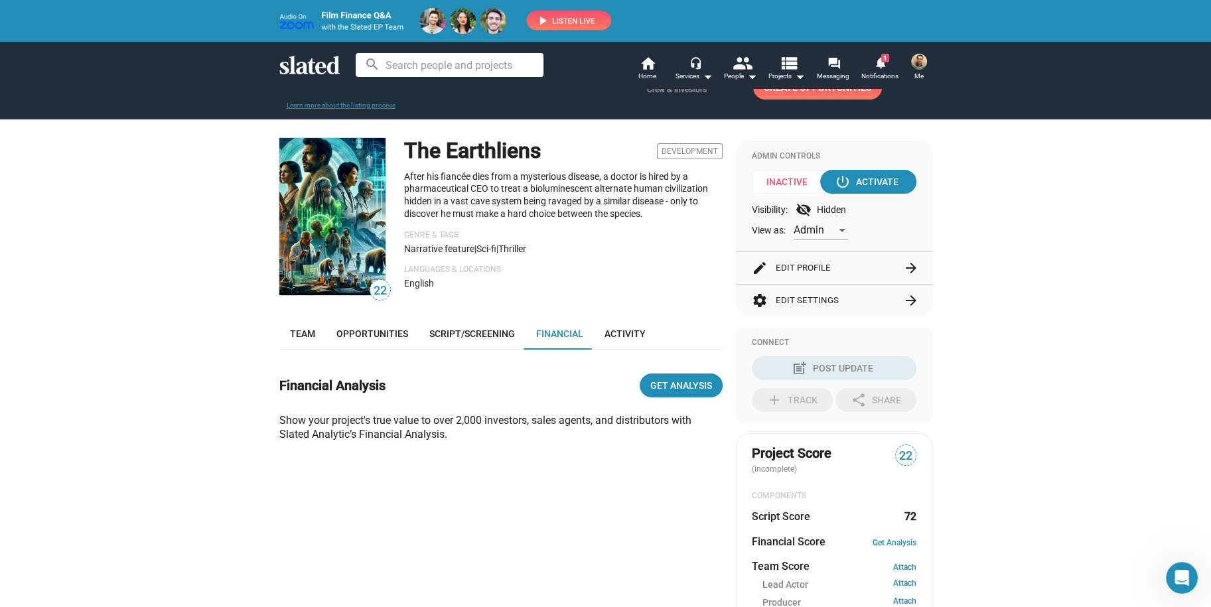
scroll to position [40, 0]
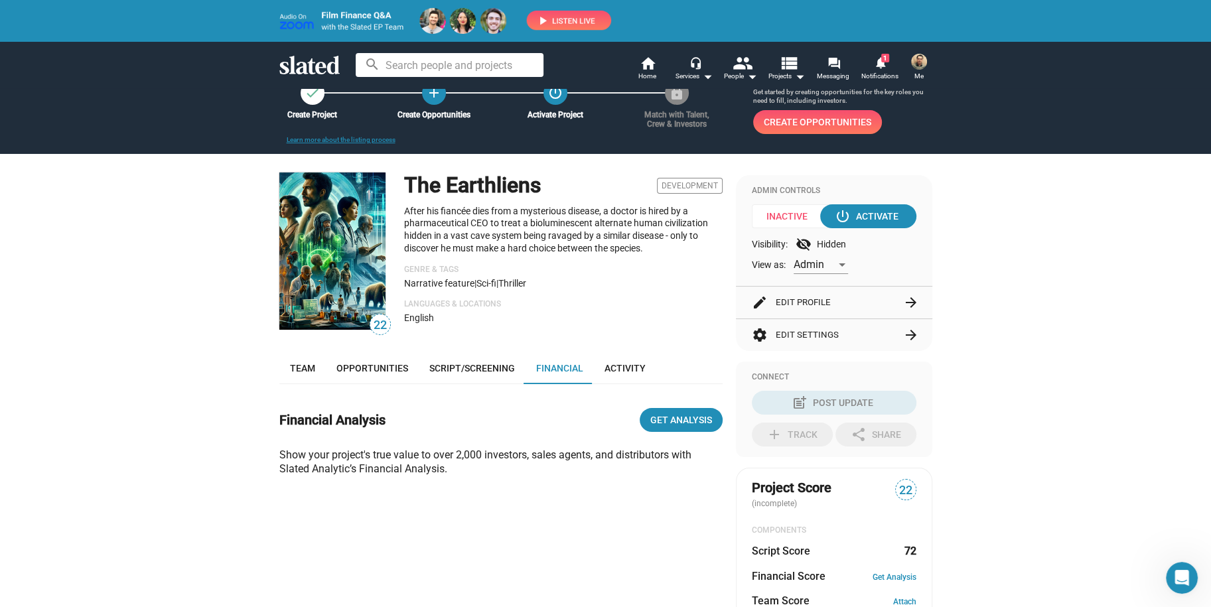
click at [903, 298] on mat-icon "arrow_forward" at bounding box center [911, 303] width 16 height 16
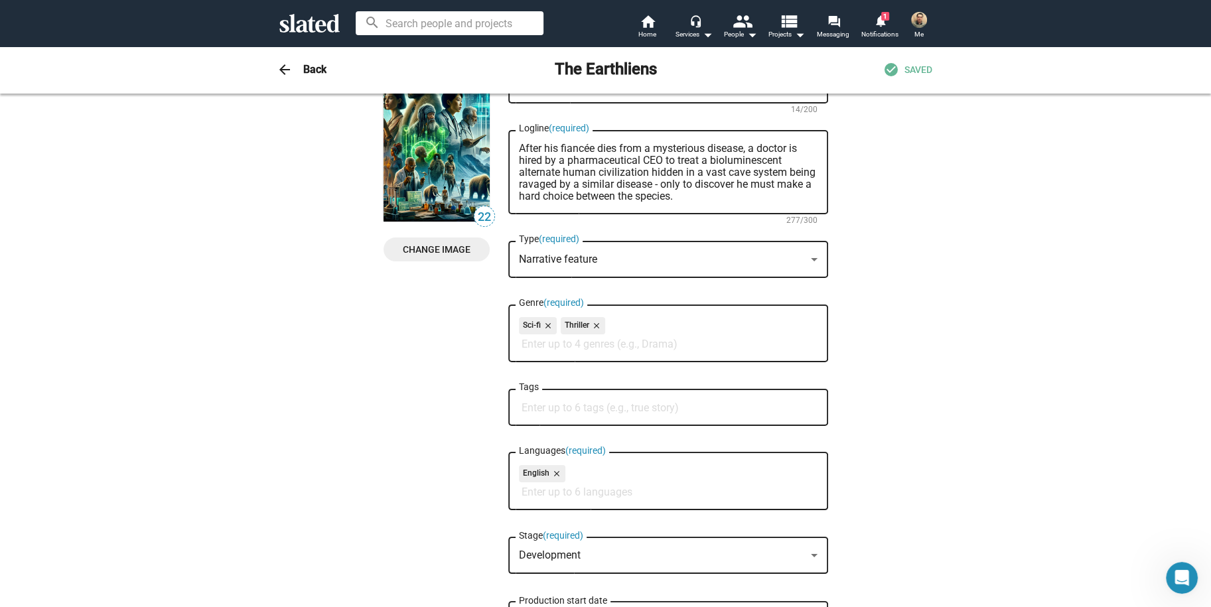
scroll to position [0, 0]
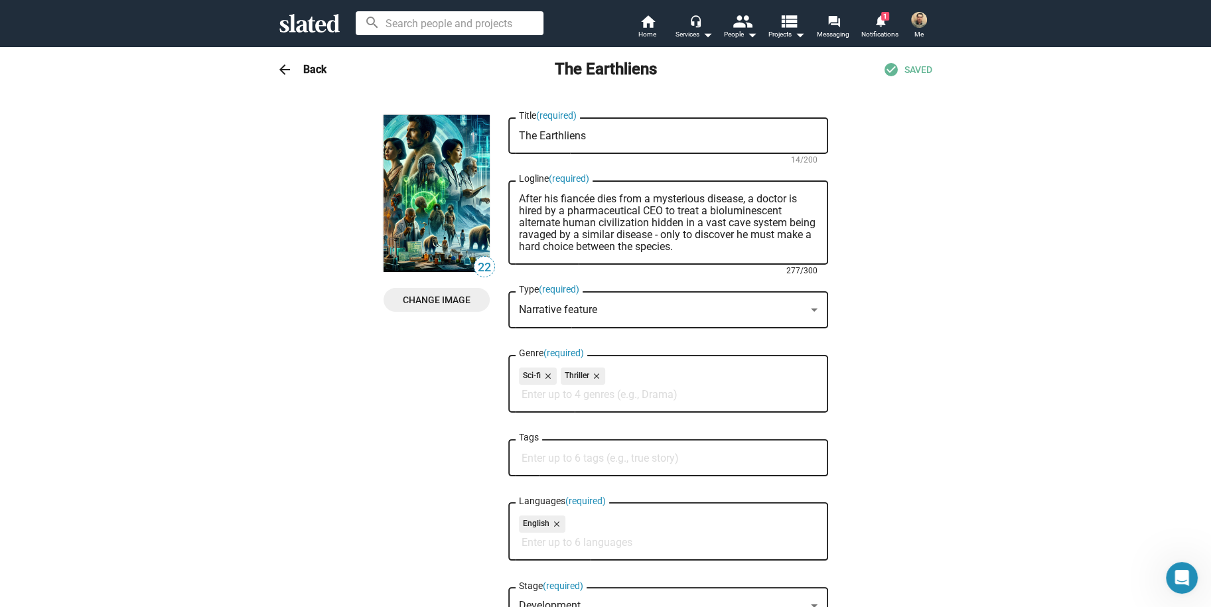
click at [680, 234] on textarea "After his fiancée dies from a mysterious disease, a doctor is hired by a pharma…" at bounding box center [668, 223] width 299 height 60
type textarea "After his fiancée dies from a mysterious disease, a doctor is hired by a pharma…"
click at [905, 69] on span "SAVED" at bounding box center [919, 70] width 28 height 13
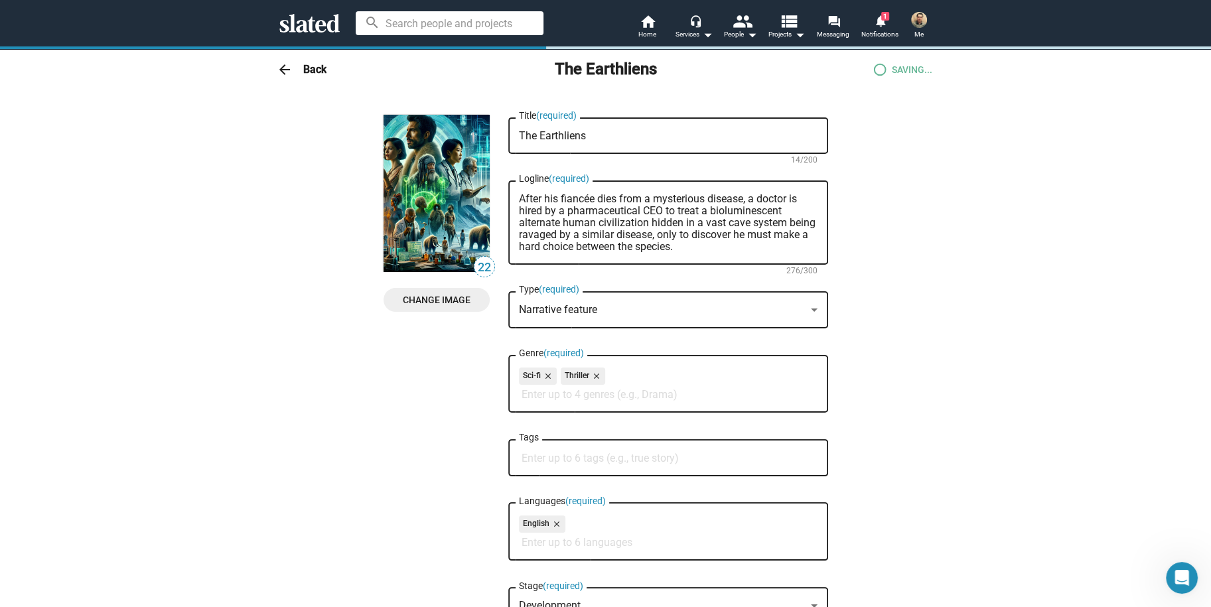
click at [303, 68] on h3 "Back" at bounding box center [314, 69] width 23 height 14
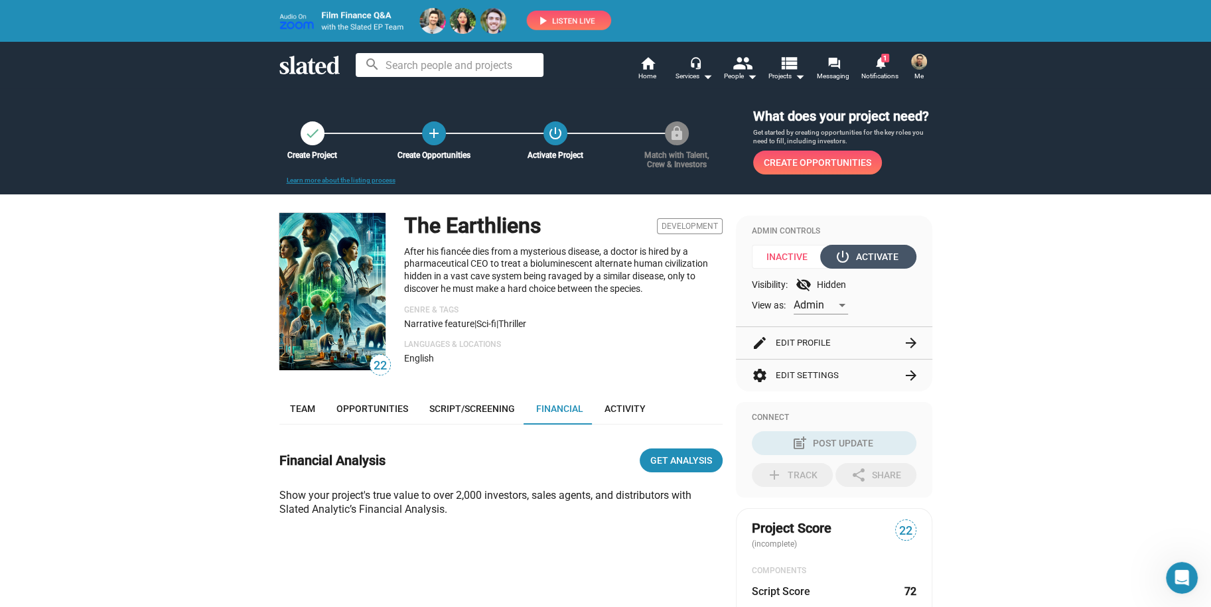
click at [868, 251] on div "power_settings_new Activate" at bounding box center [868, 257] width 61 height 24
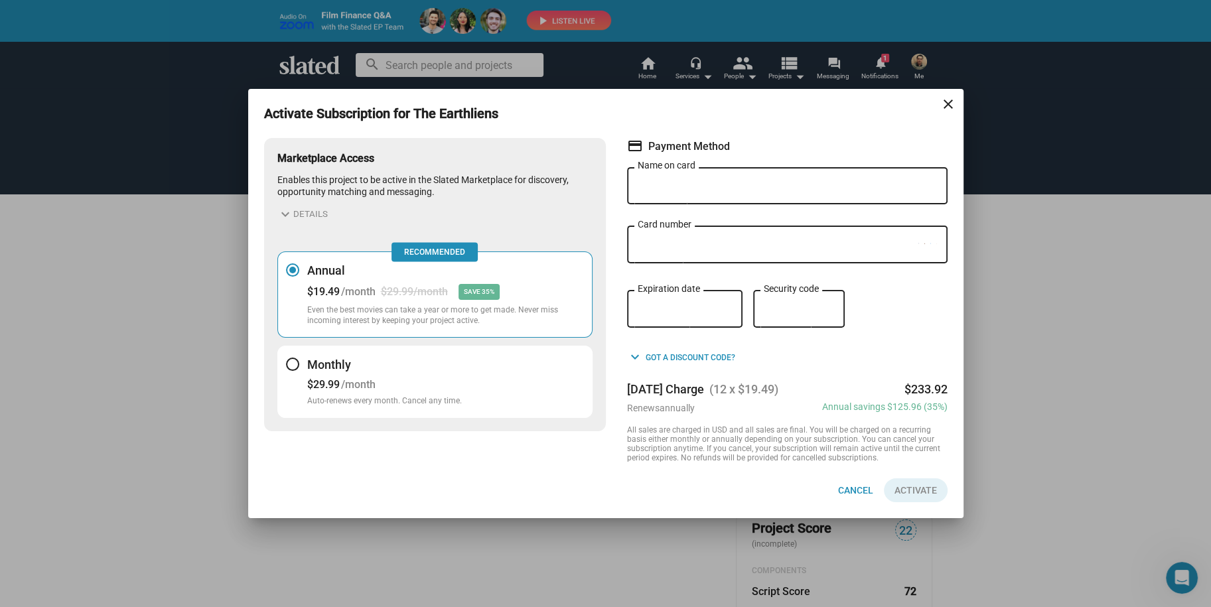
click at [306, 206] on button "expand_more Details" at bounding box center [302, 214] width 50 height 16
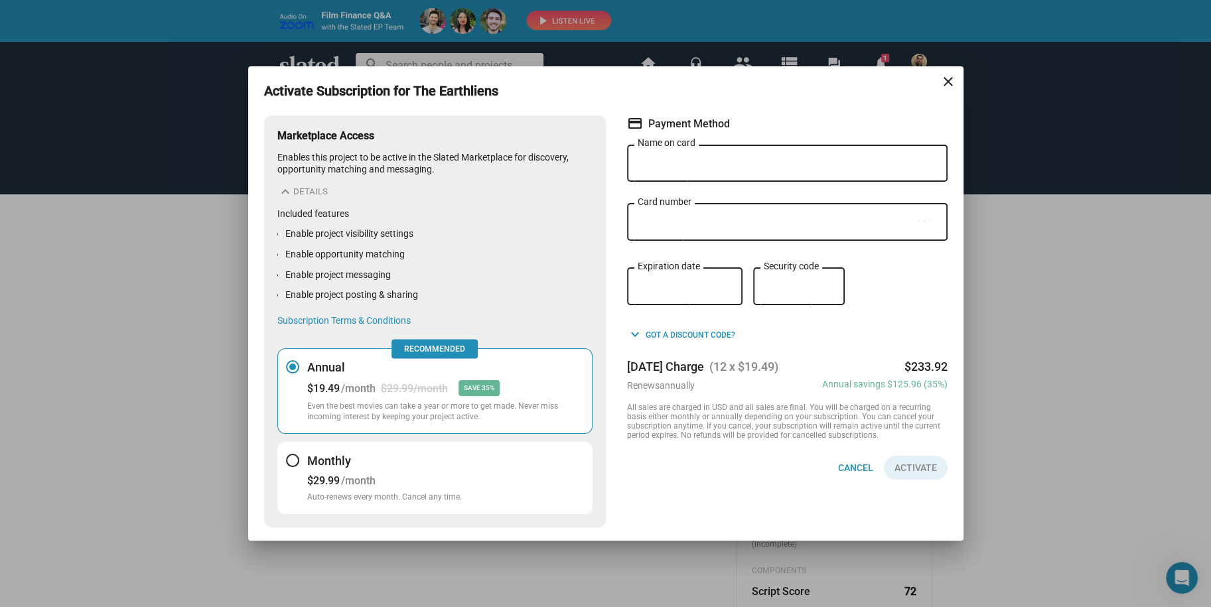
click at [672, 503] on div "Marketplace Access Enables this project to be active in the Slated Marketplace …" at bounding box center [606, 325] width 684 height 431
click at [946, 76] on mat-icon "close" at bounding box center [949, 82] width 16 height 16
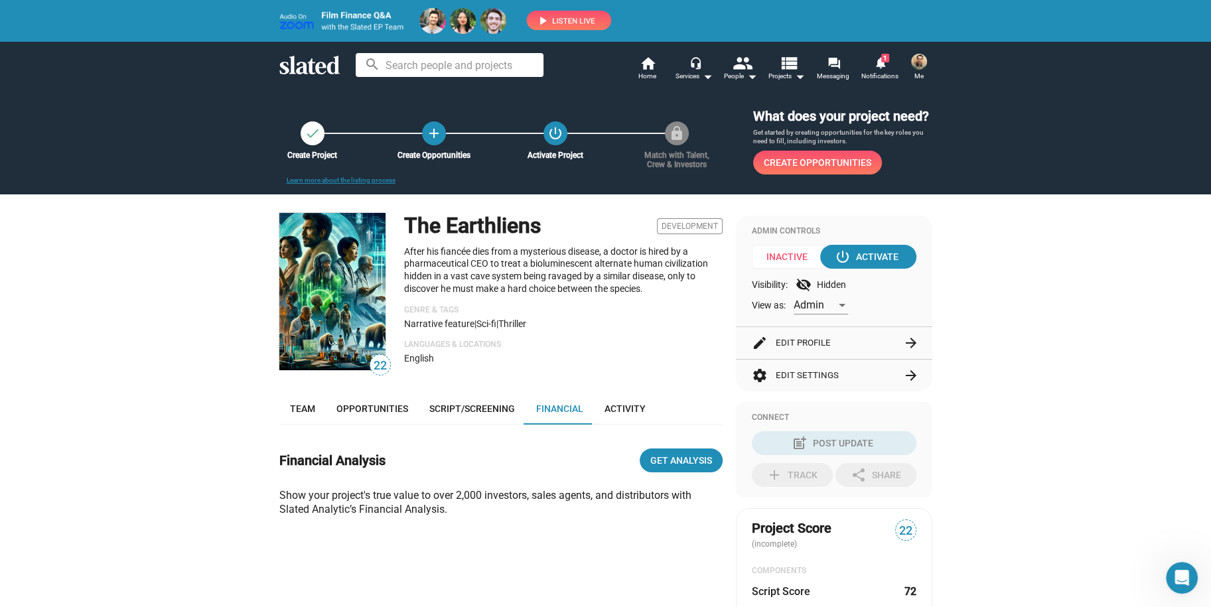
click at [903, 373] on mat-icon "arrow_forward" at bounding box center [911, 376] width 16 height 16
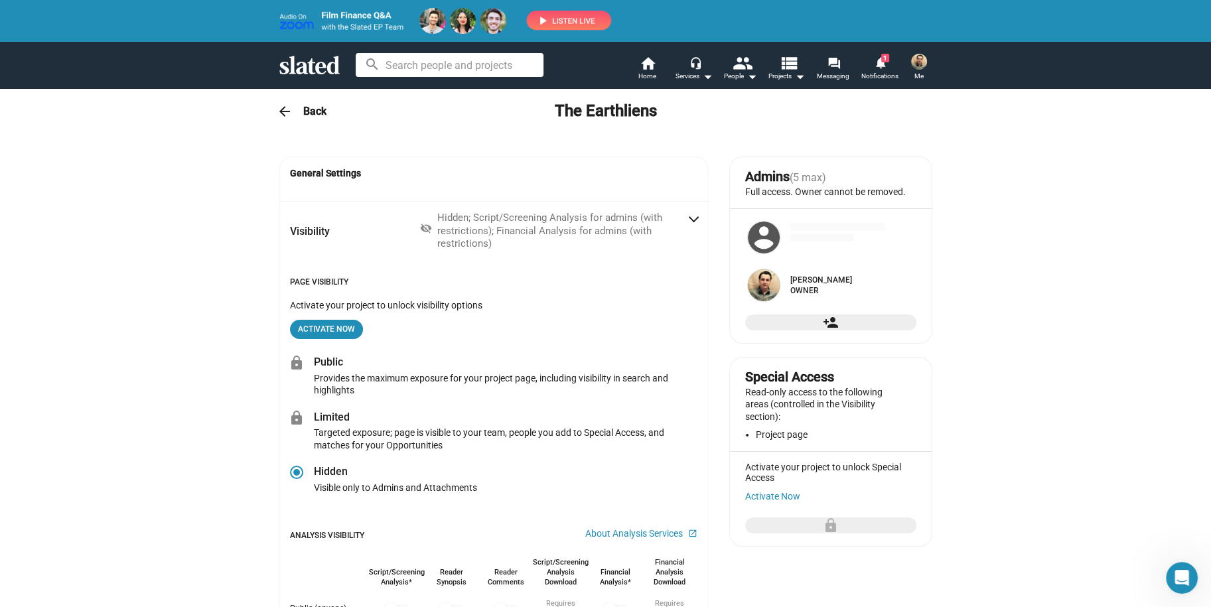
radio input "false"
radio input "true"
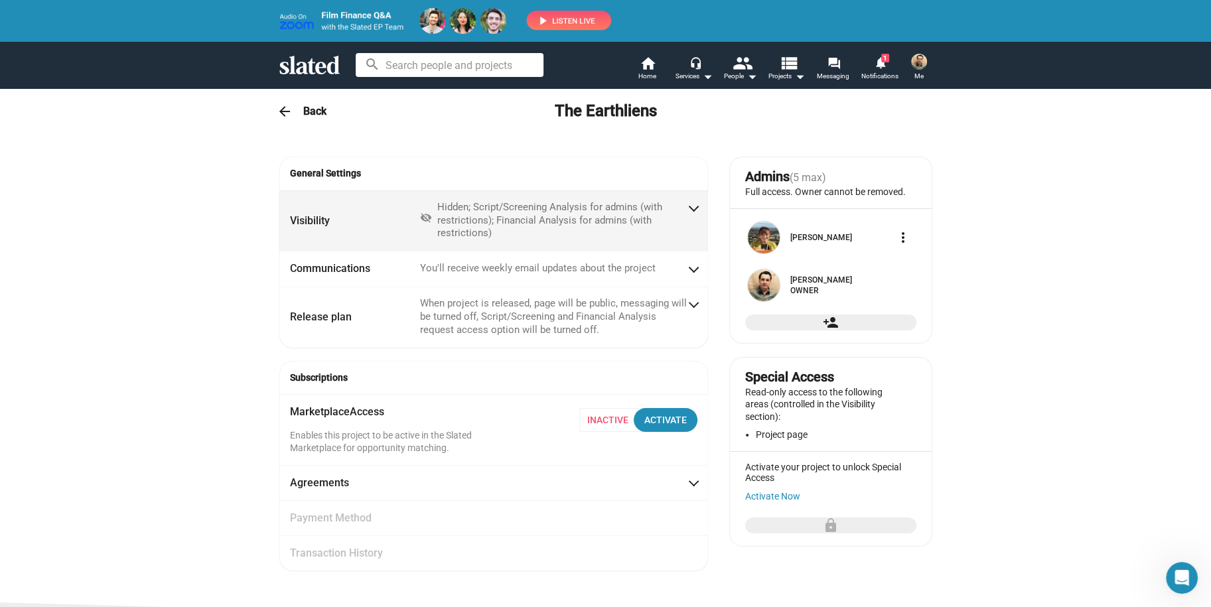
click at [690, 208] on span at bounding box center [693, 206] width 7 height 13
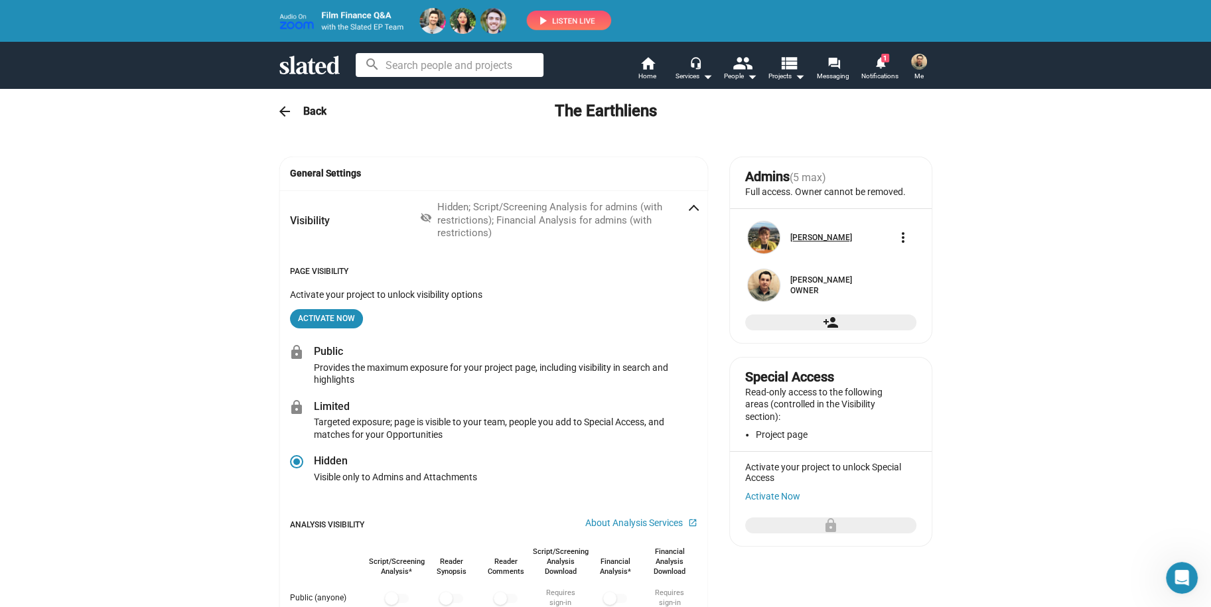
click at [795, 242] on link "[PERSON_NAME]" at bounding box center [822, 237] width 62 height 9
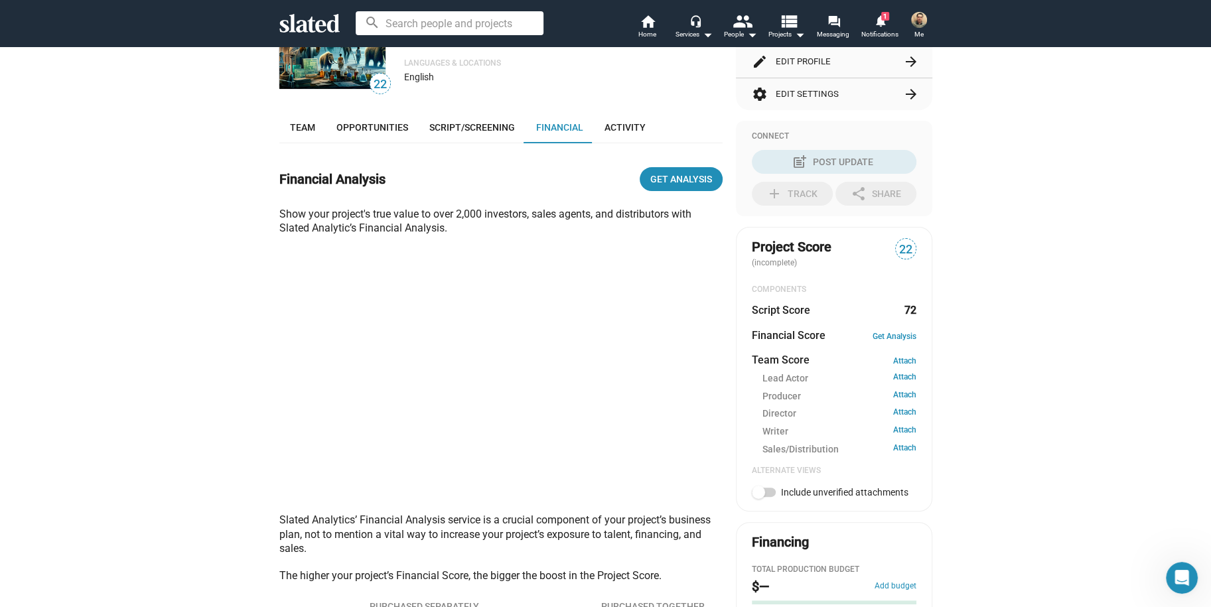
scroll to position [173, 0]
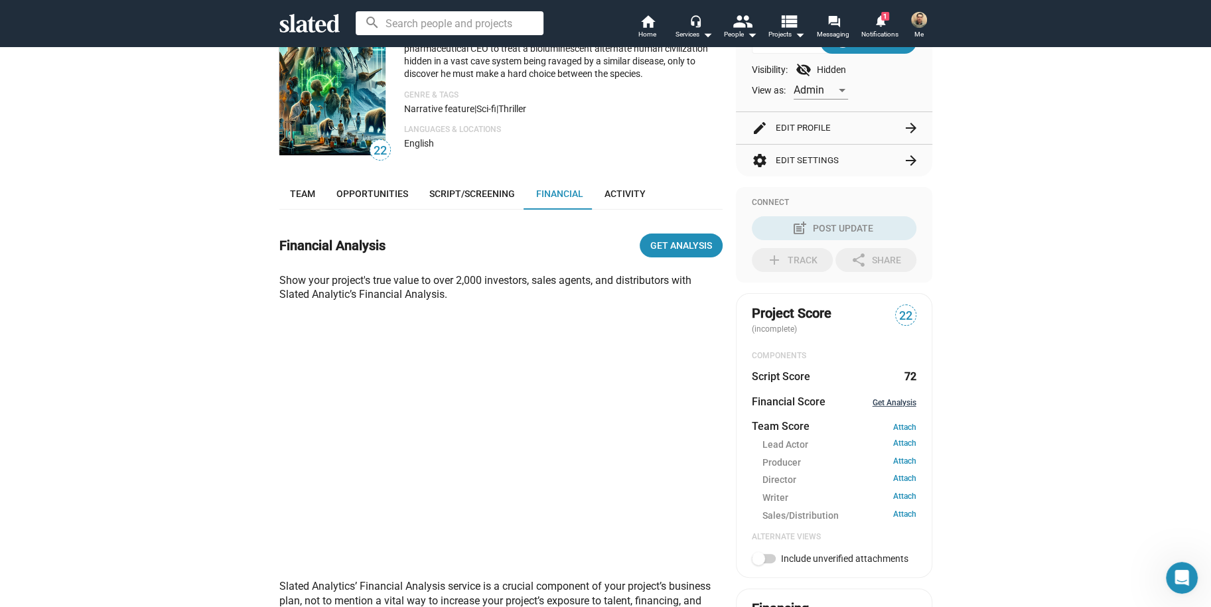
click at [894, 404] on link "Get Analysis" at bounding box center [895, 402] width 44 height 9
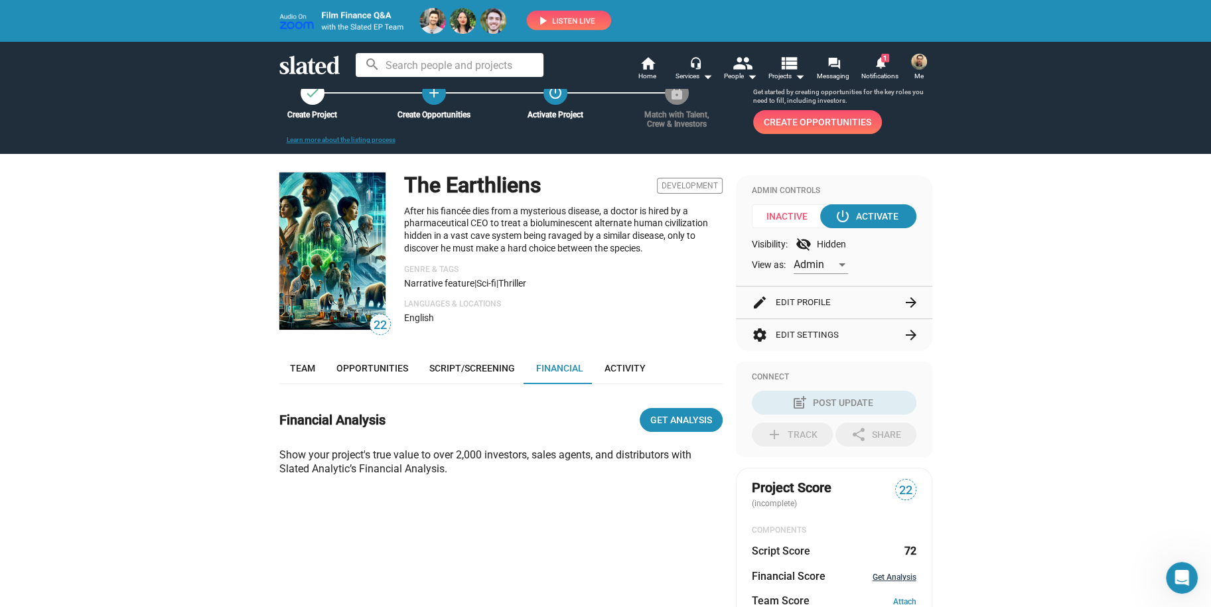
scroll to position [0, 0]
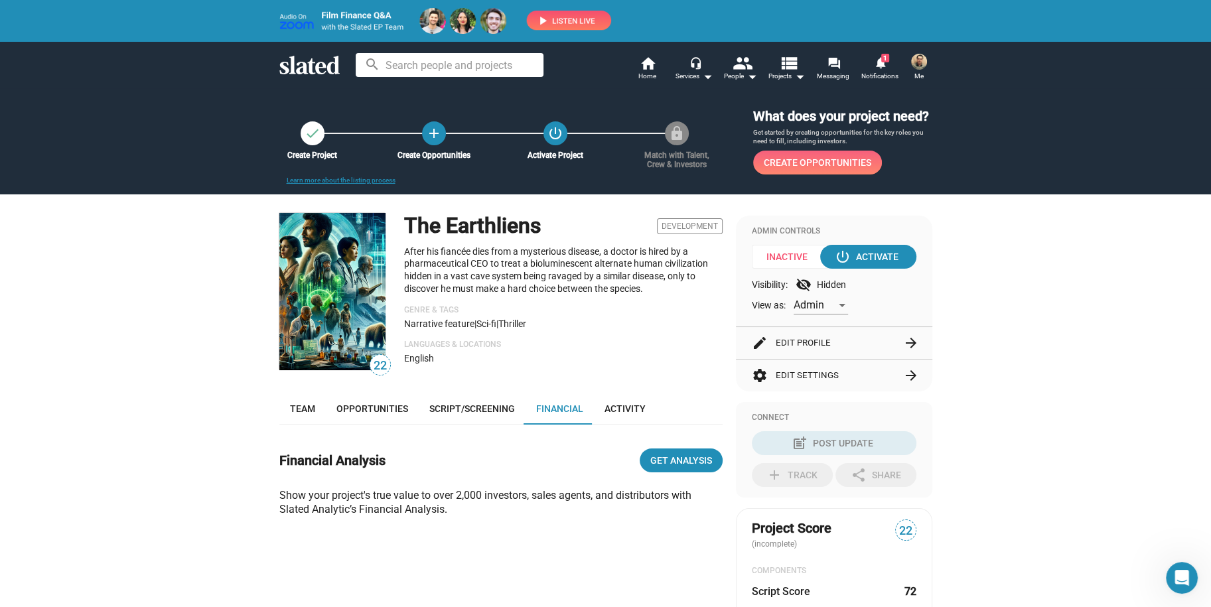
click at [824, 159] on span "Create Opportunities" at bounding box center [818, 163] width 108 height 24
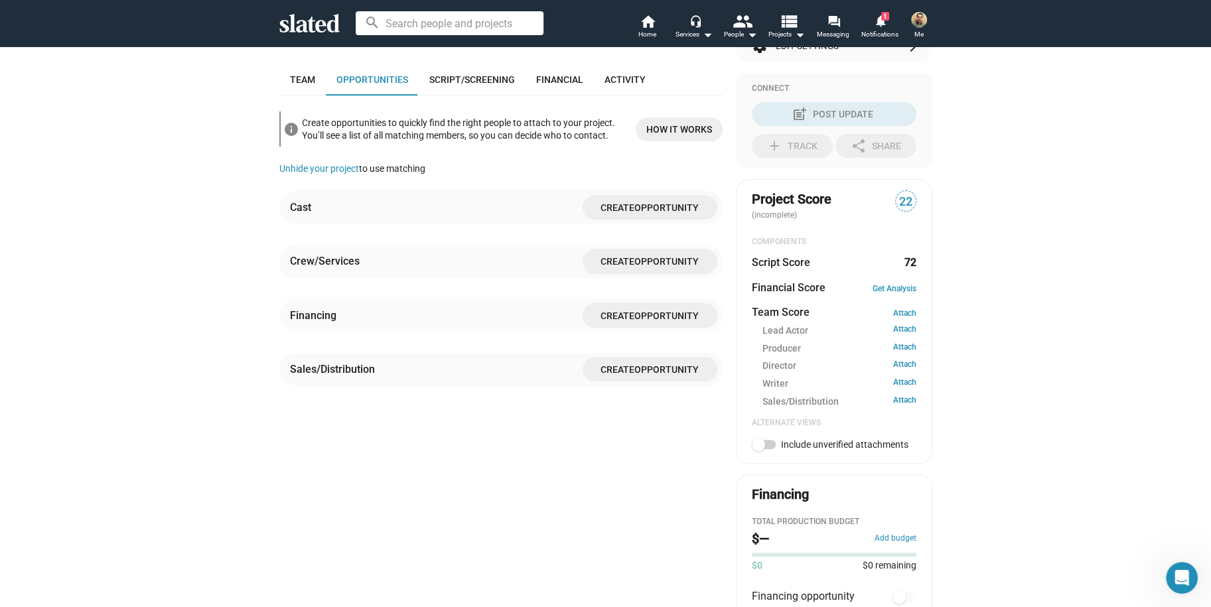
scroll to position [306, 0]
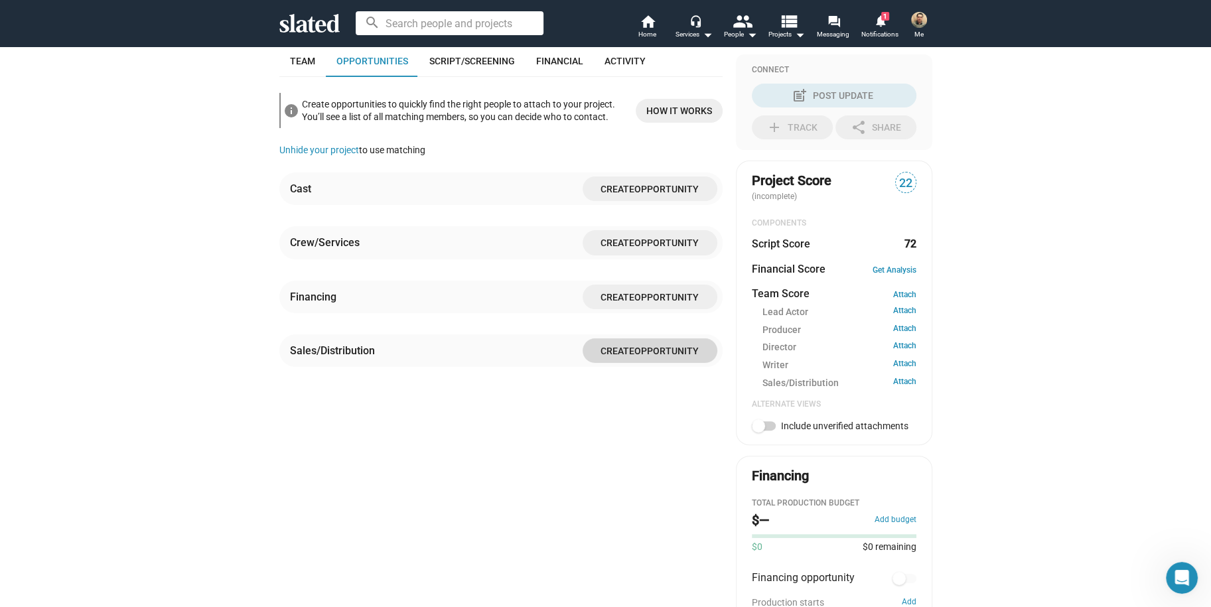
click at [617, 346] on span "Create" at bounding box center [618, 351] width 34 height 11
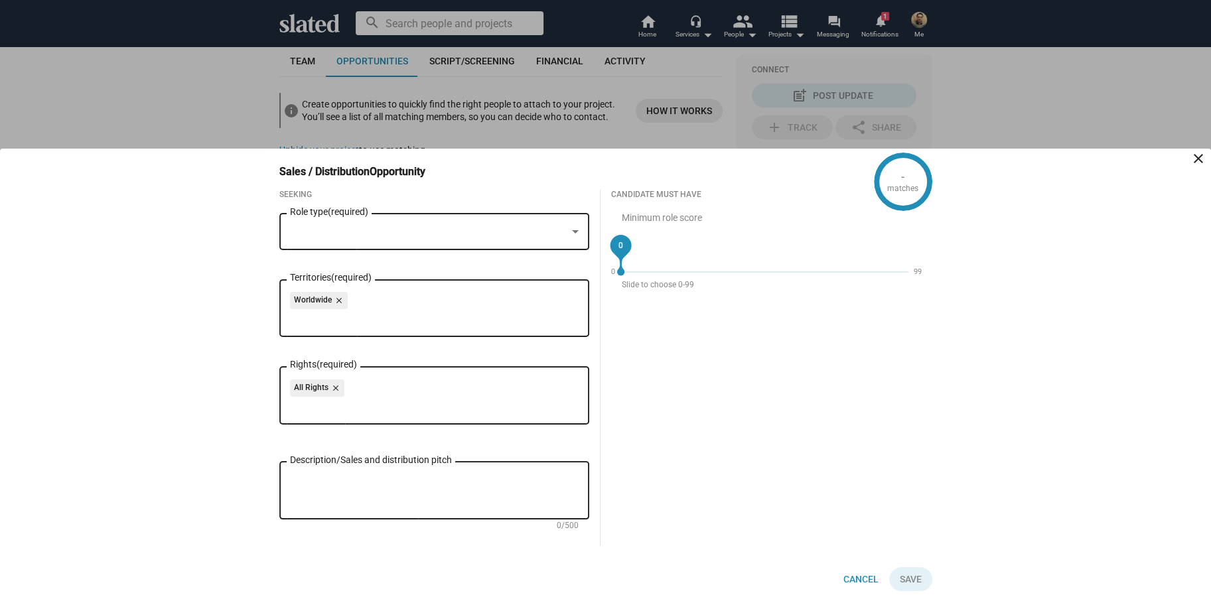
click at [1199, 156] on mat-icon "close" at bounding box center [1199, 159] width 16 height 16
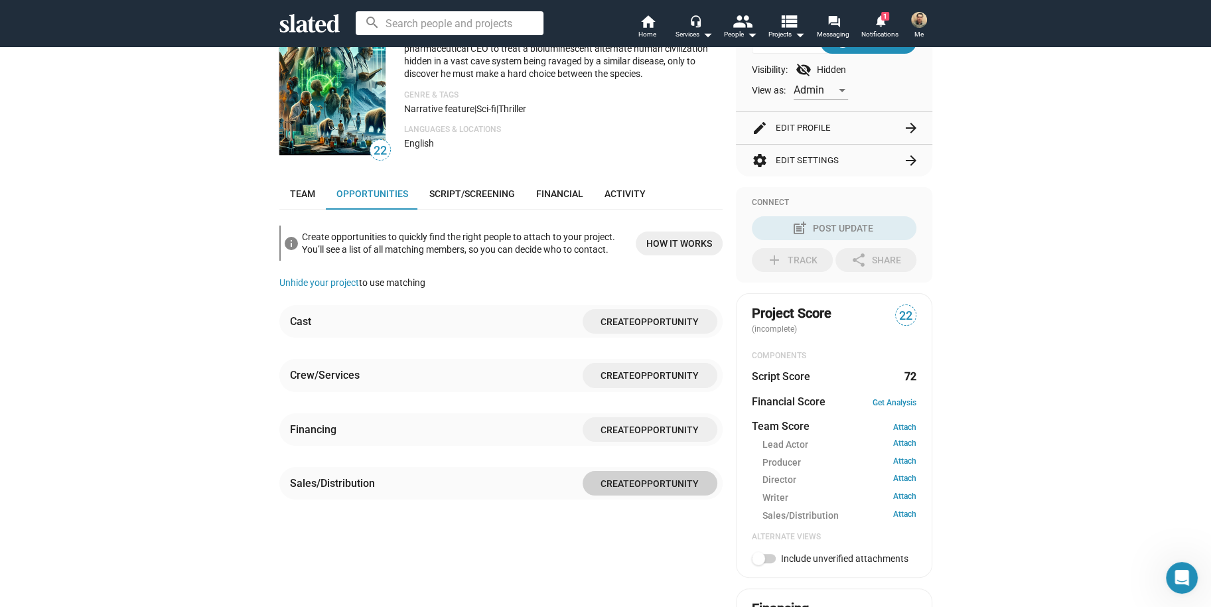
scroll to position [0, 0]
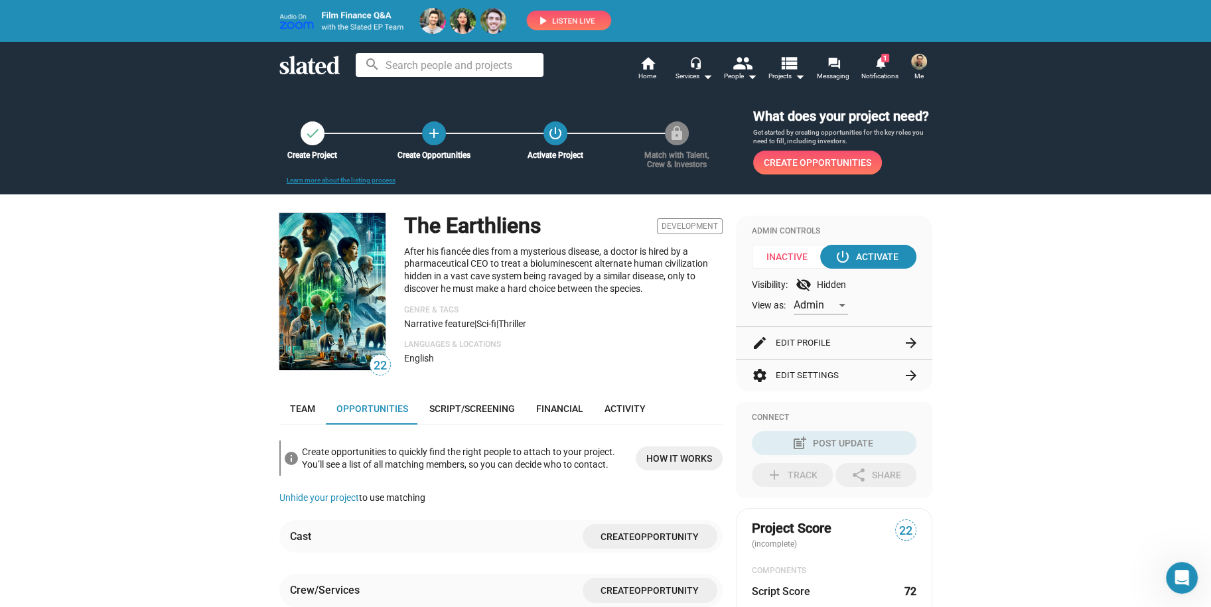
click at [578, 266] on p "After his fiancée dies from a mysterious disease, a doctor is hired by a pharma…" at bounding box center [563, 270] width 319 height 49
click at [621, 410] on span "Activity" at bounding box center [625, 409] width 41 height 11
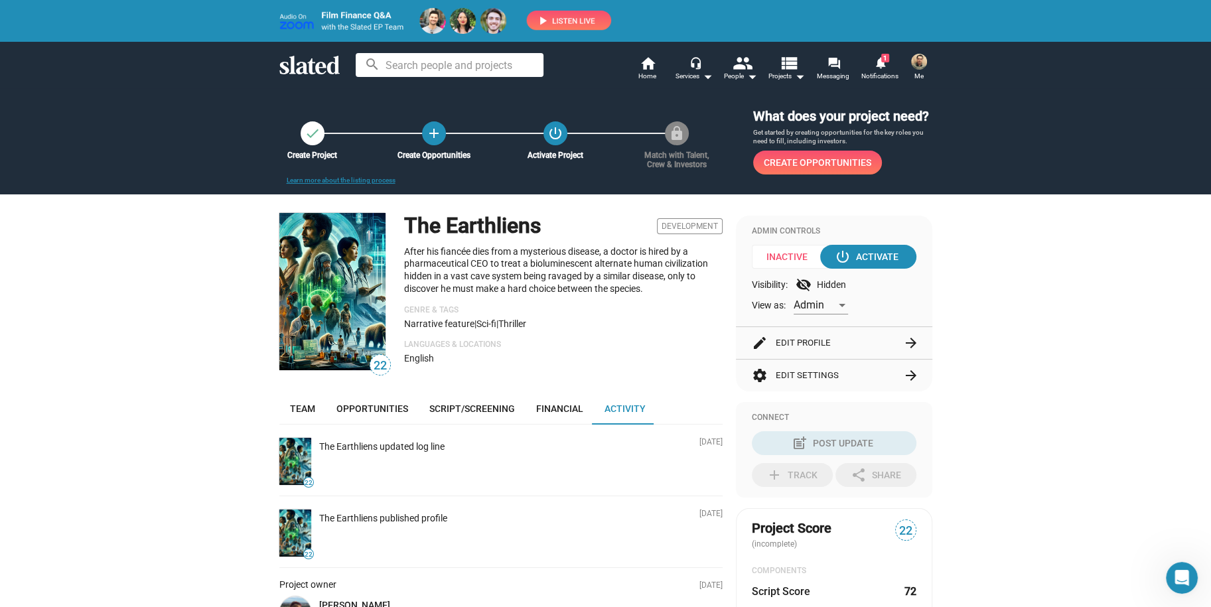
click at [449, 275] on p "After his fiancée dies from a mysterious disease, a doctor is hired by a pharma…" at bounding box center [563, 270] width 319 height 49
